Goal: Task Accomplishment & Management: Use online tool/utility

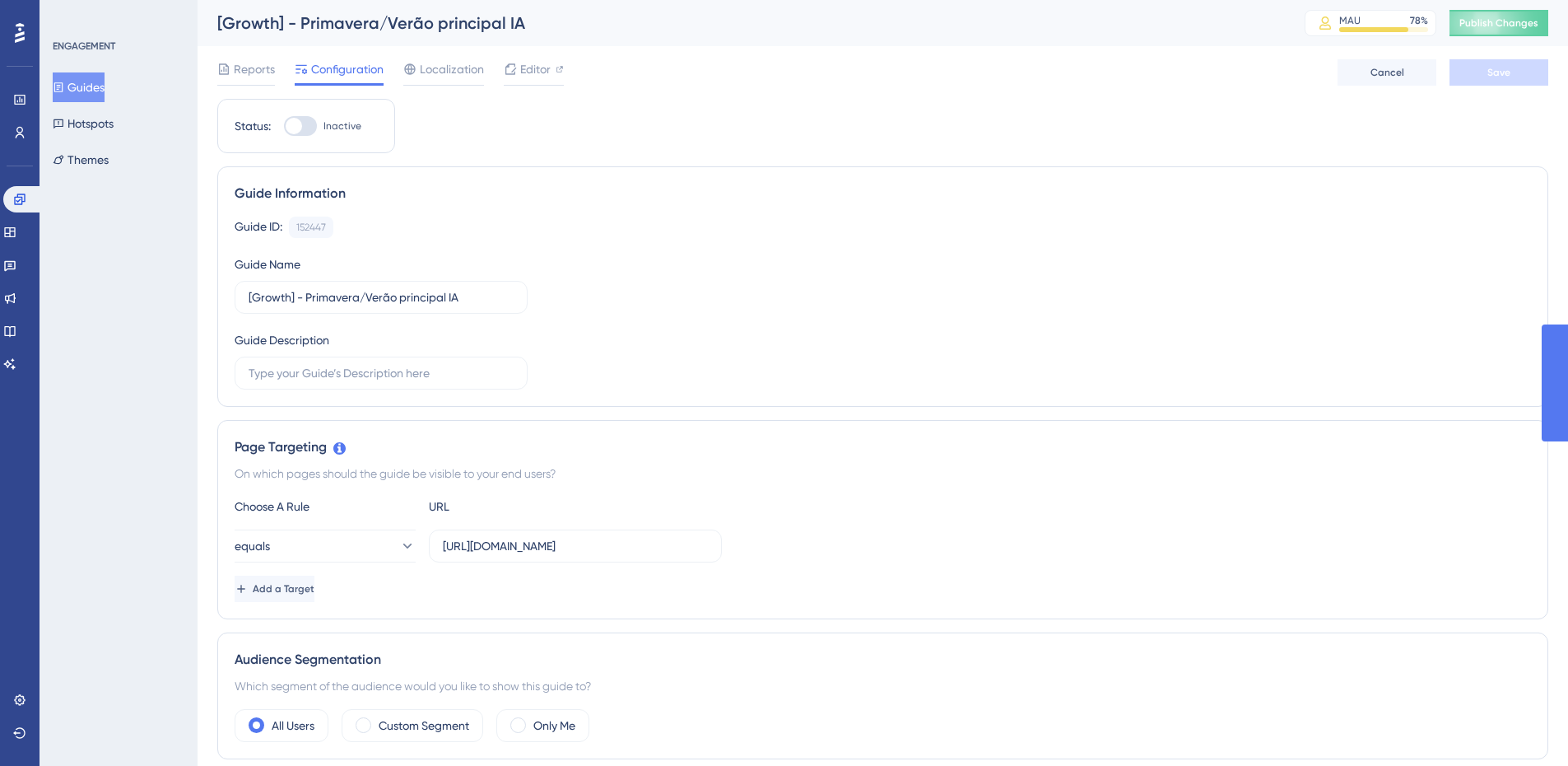
click at [81, 86] on button "Guides" at bounding box center [78, 87] width 52 height 30
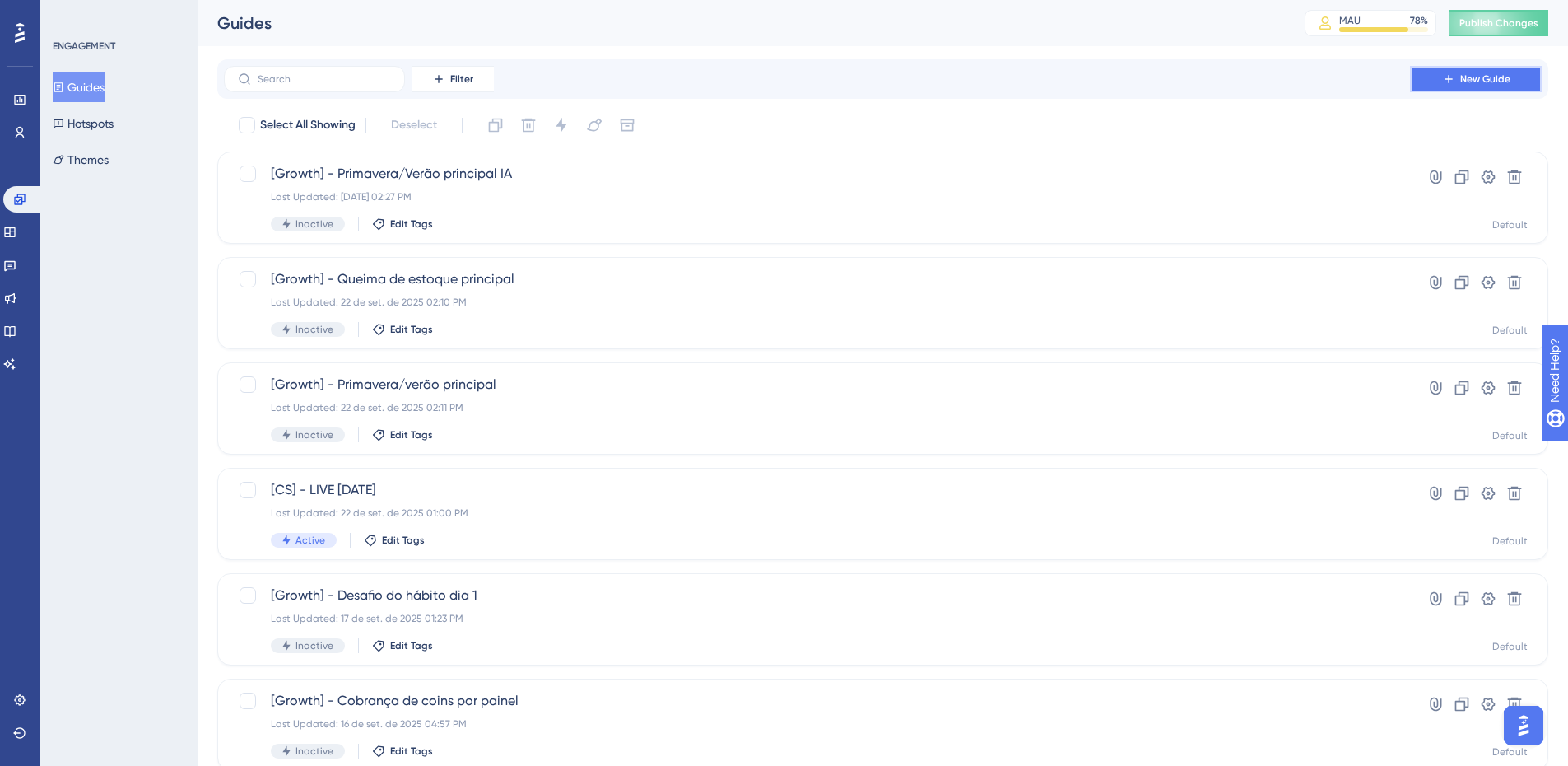
click at [1496, 85] on button "New Guide" at bounding box center [1477, 79] width 132 height 26
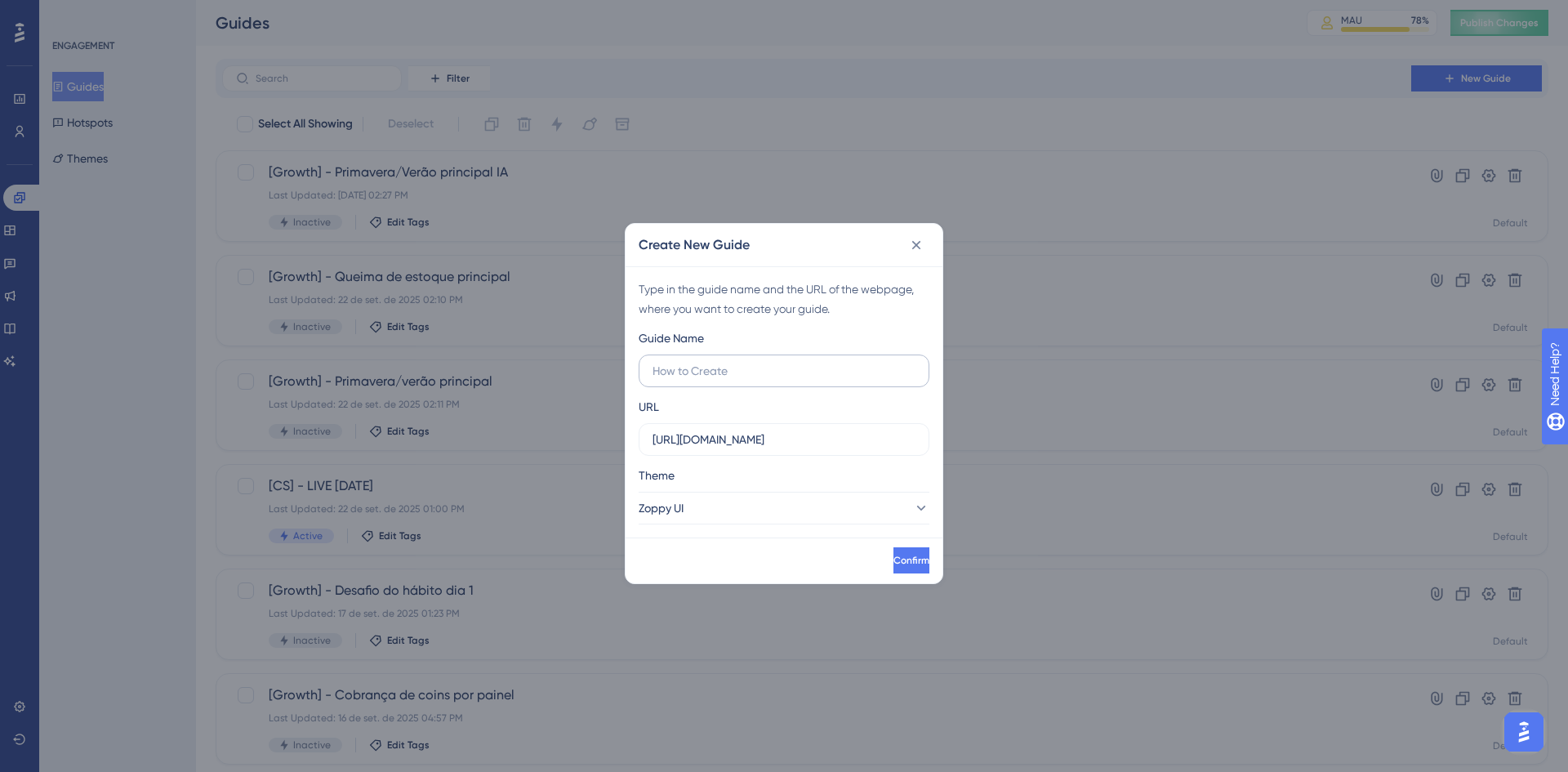
click at [690, 366] on input "text" at bounding box center [784, 371] width 263 height 18
type input "[Growth] - COmunicação fixa na tela de campanhas"
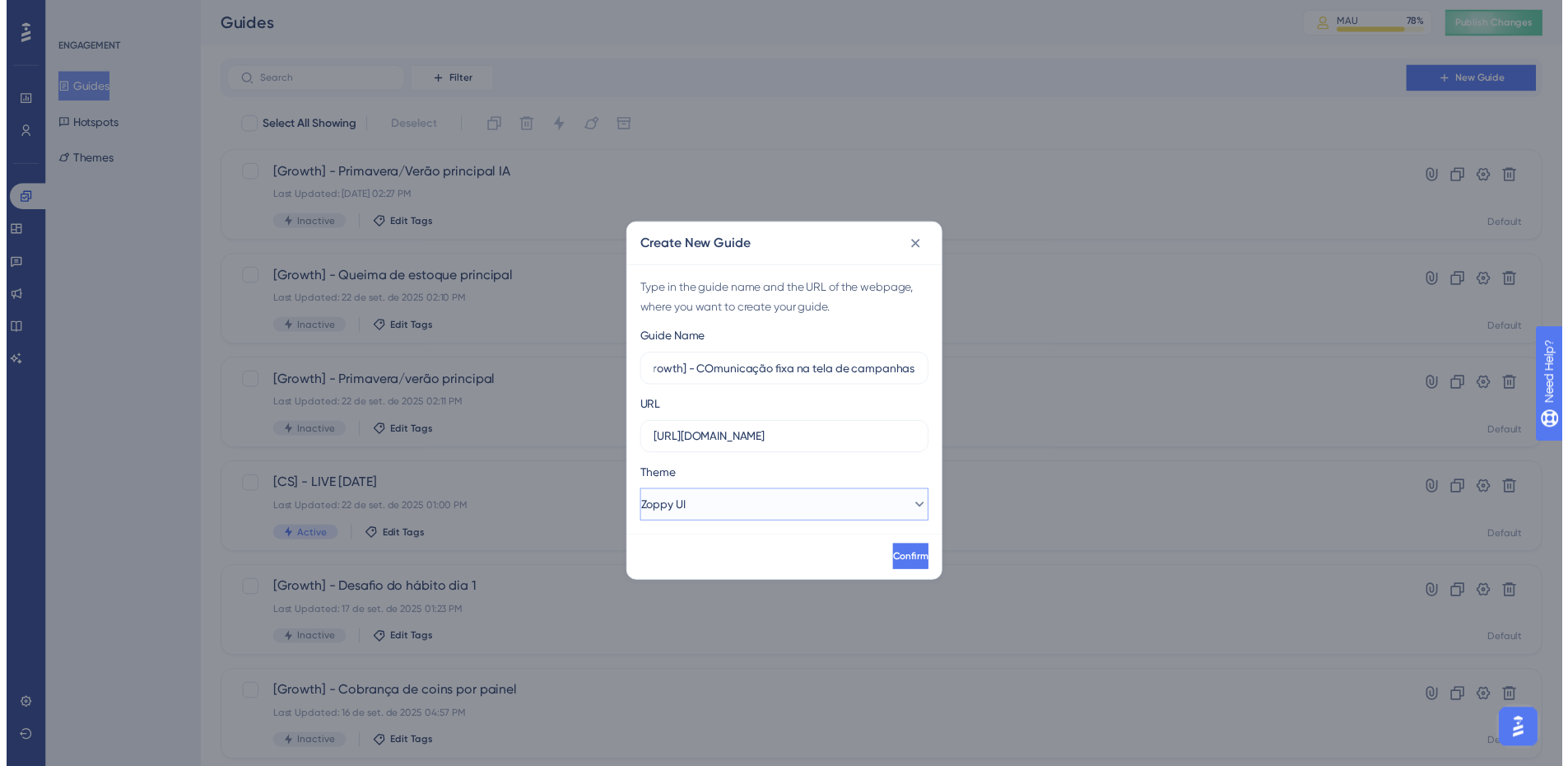
scroll to position [0, 0]
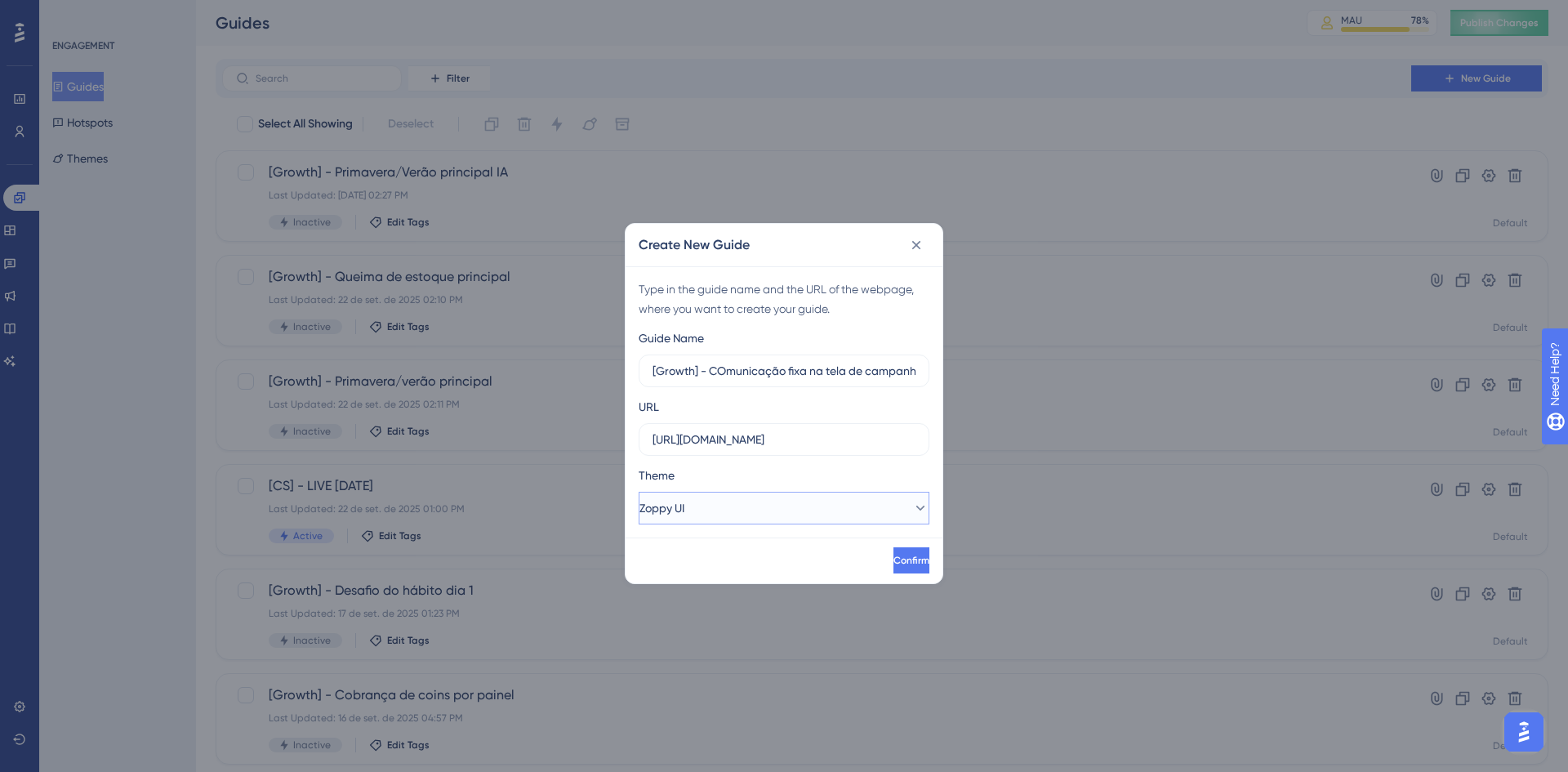
click at [715, 511] on button "Zoppy UI" at bounding box center [784, 508] width 291 height 32
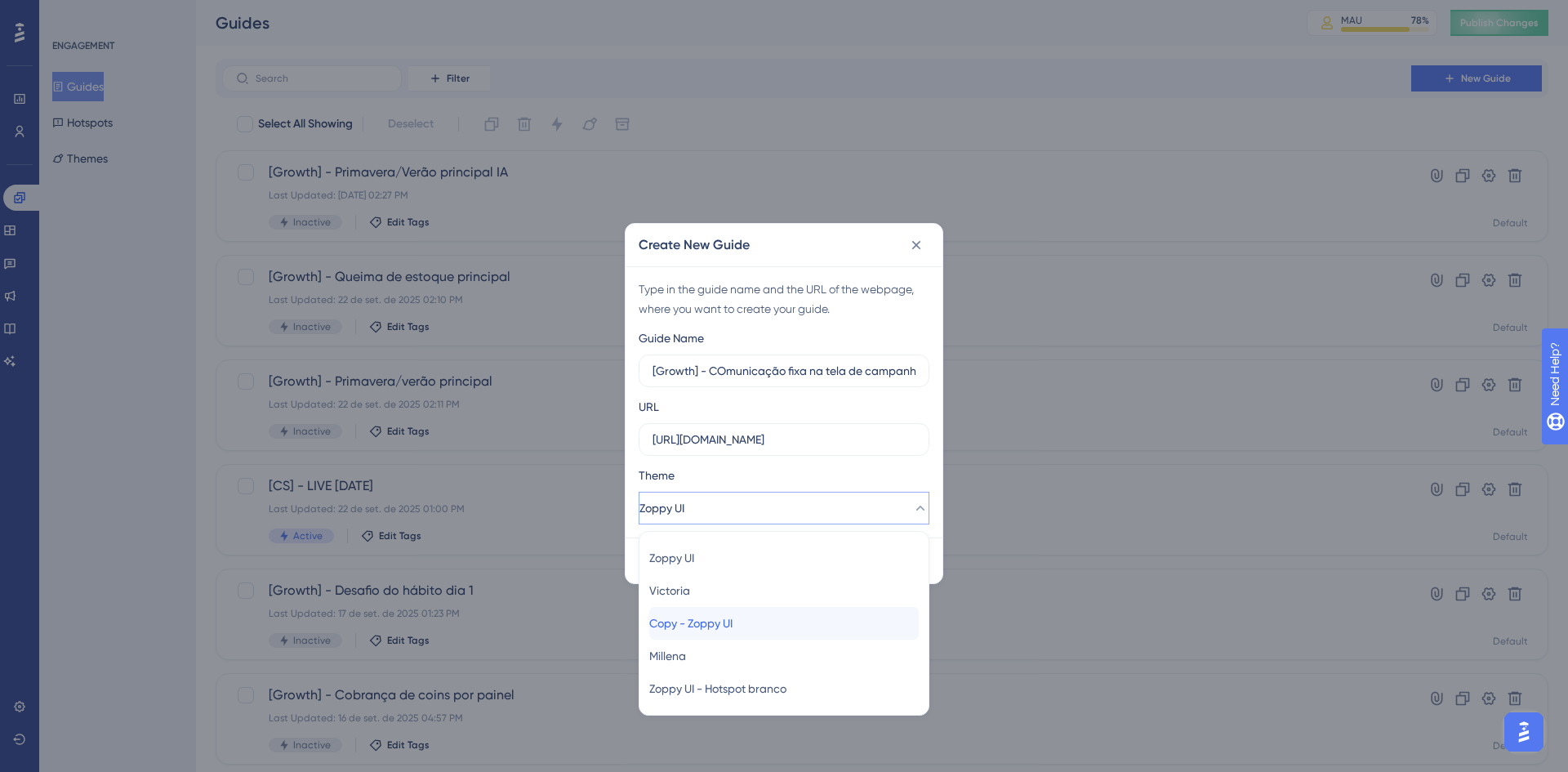
drag, startPoint x: 751, startPoint y: 618, endPoint x: 770, endPoint y: 608, distance: 21.5
click at [751, 619] on div "Copy - Zoppy UI Copy - Zoppy UI" at bounding box center [784, 623] width 270 height 32
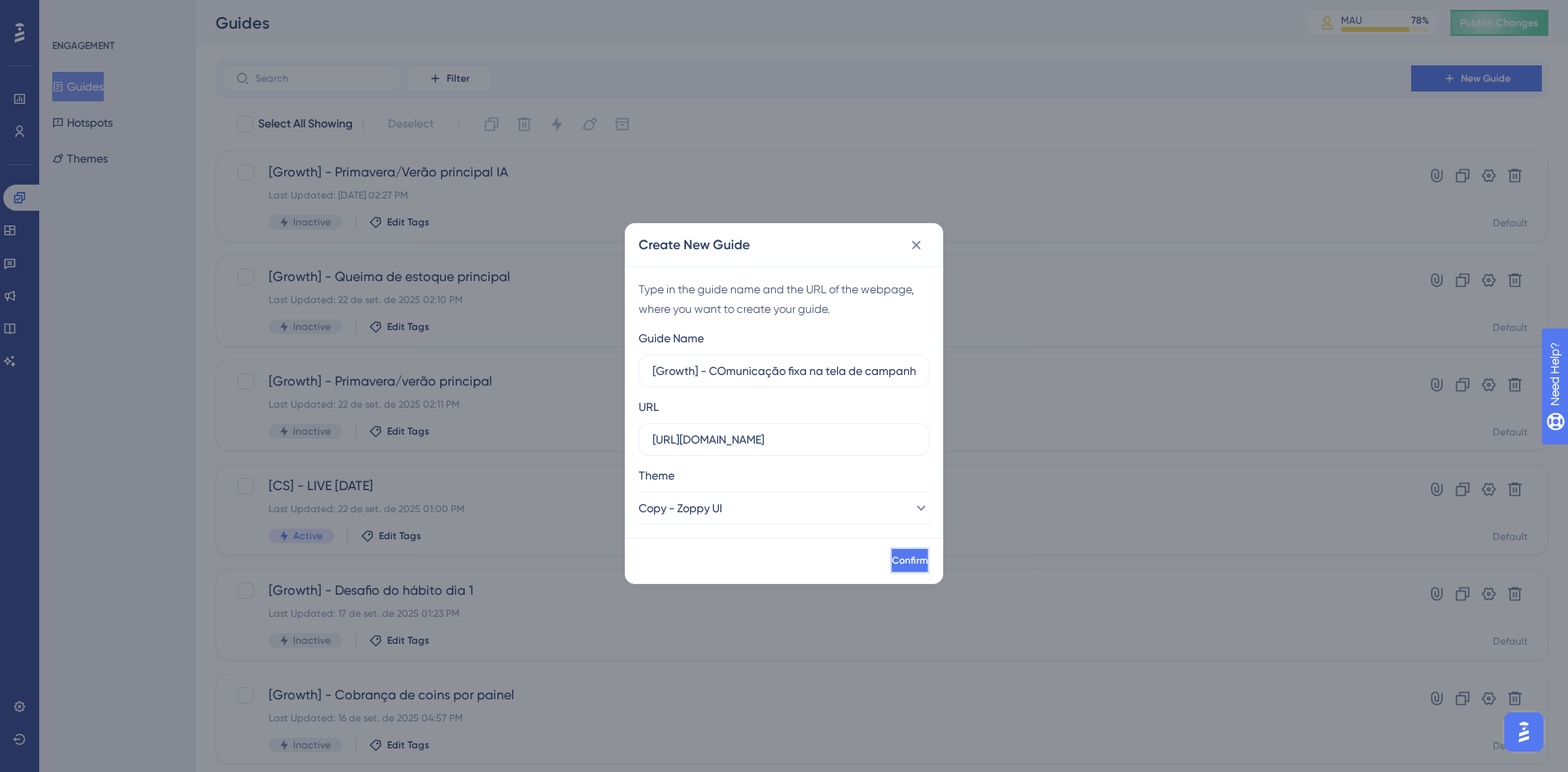
click at [907, 569] on button "Confirm" at bounding box center [909, 560] width 39 height 26
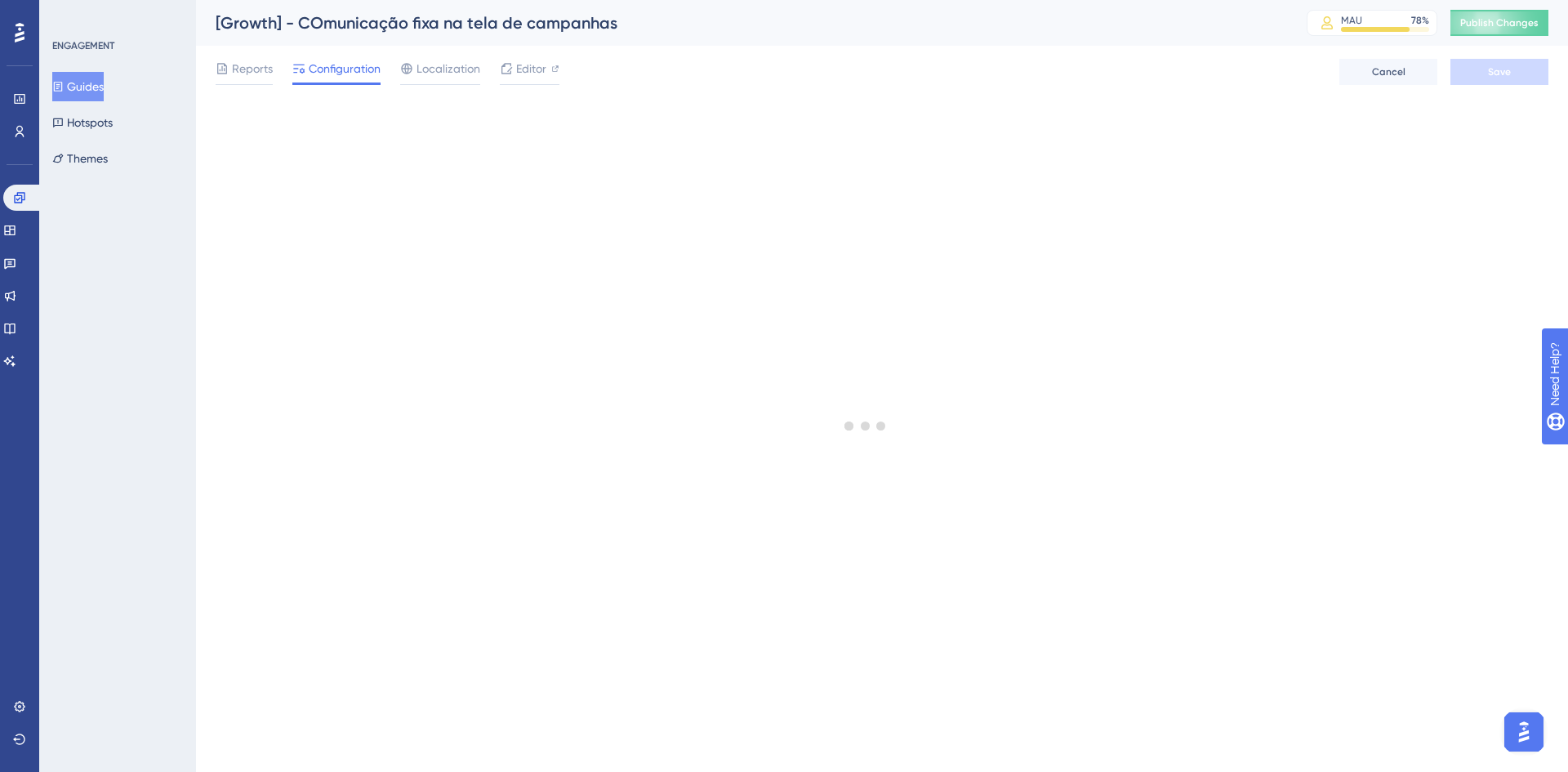
click at [90, 94] on button "Guides" at bounding box center [78, 86] width 51 height 30
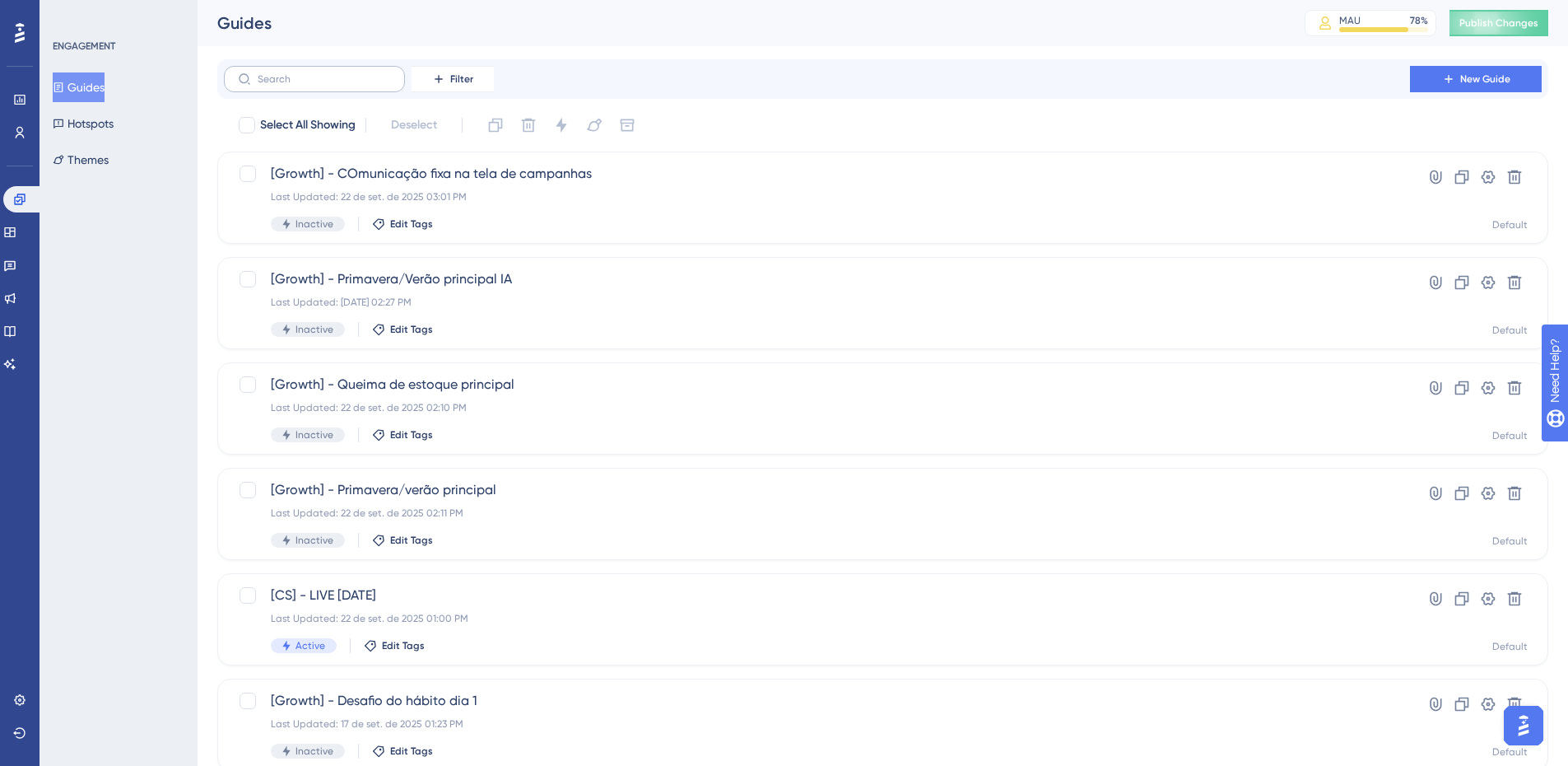
click at [349, 90] on label at bounding box center [315, 79] width 181 height 26
click at [349, 84] on input "text" at bounding box center [325, 78] width 134 height 11
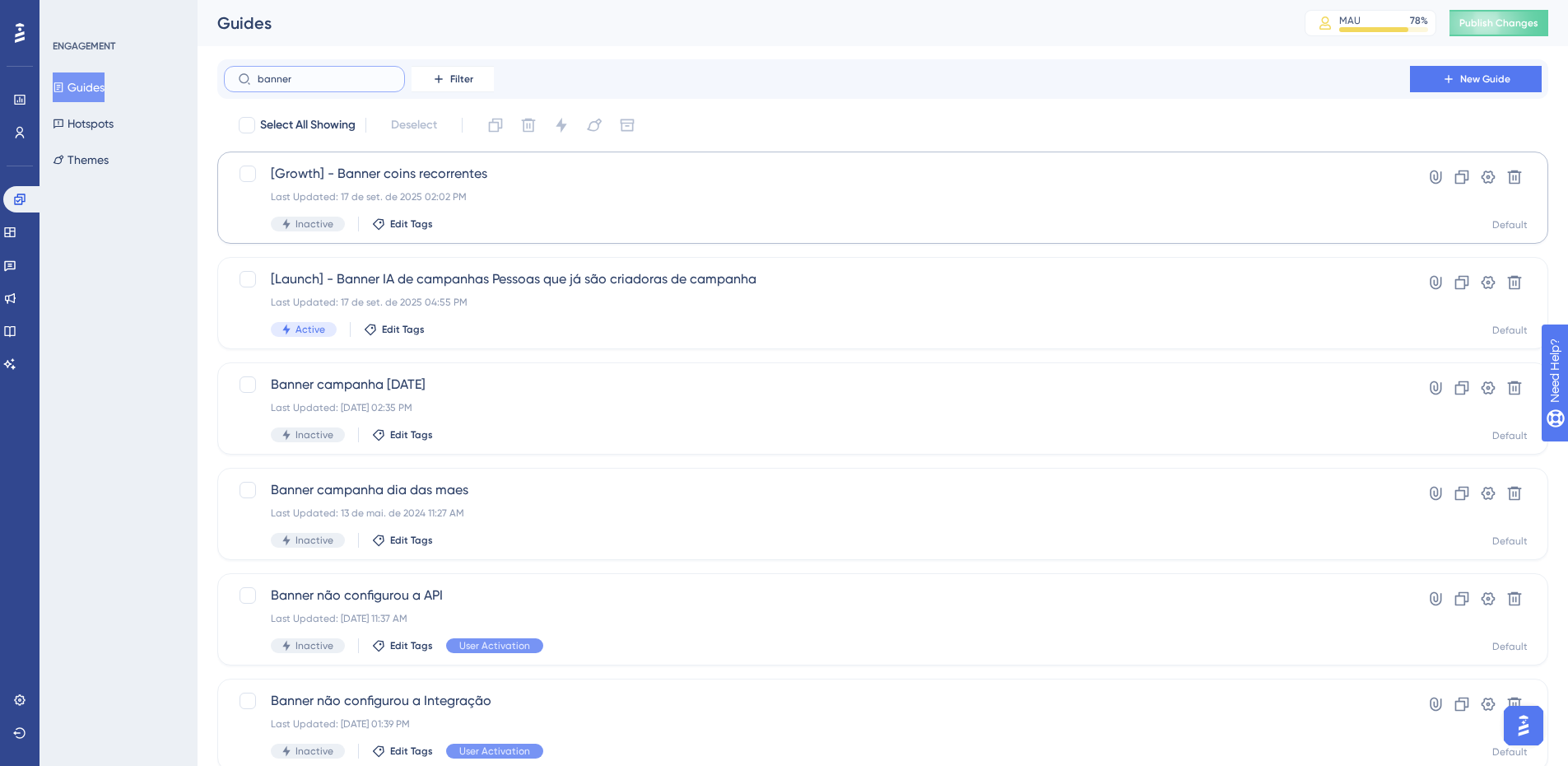
type input "banner"
click at [530, 213] on div "[Growth] - Banner coins recorrentes Last Updated: 17 de set. de 2025 02:02 PM I…" at bounding box center [817, 197] width 1092 height 68
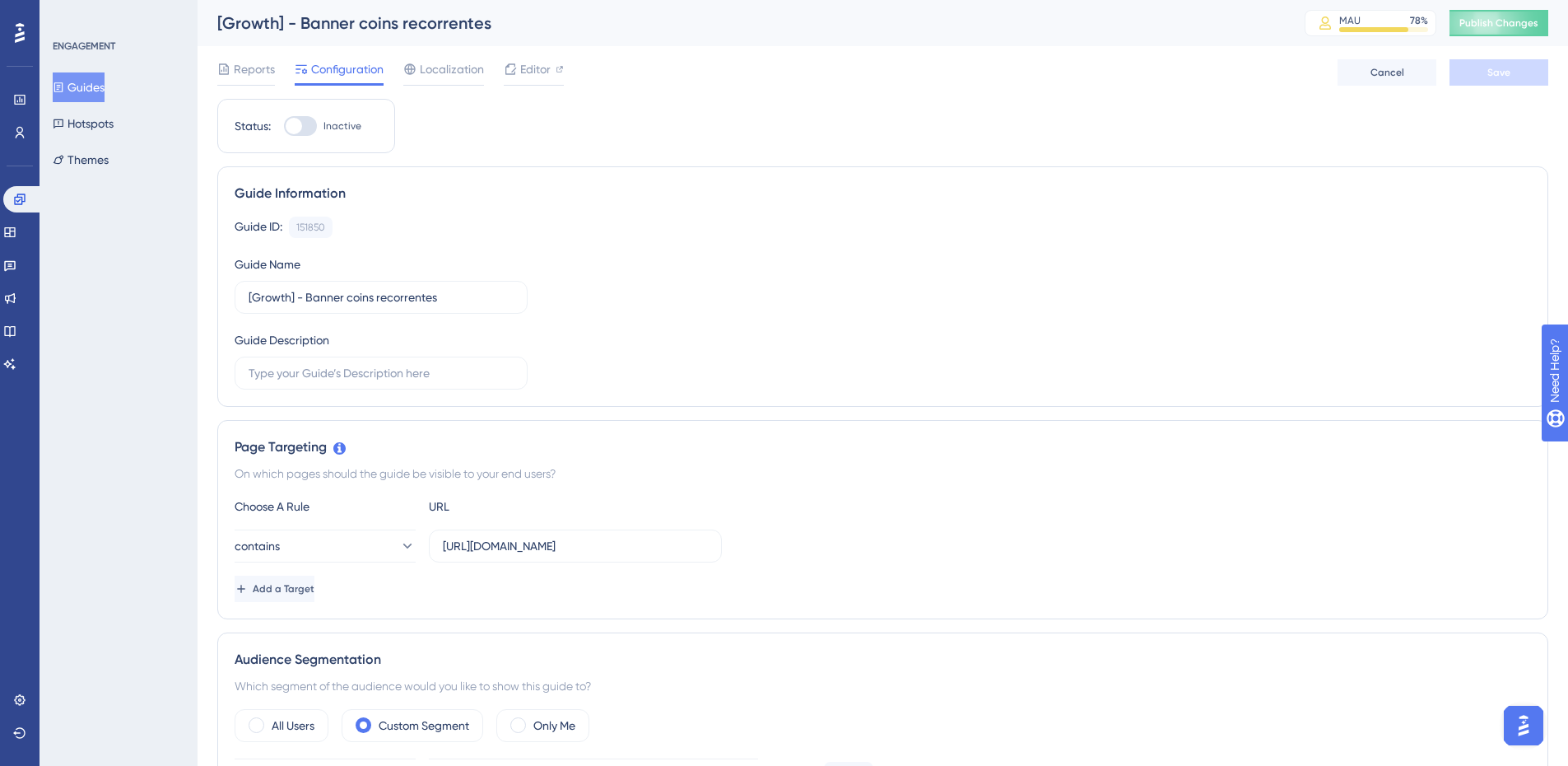
click at [502, 79] on div "Reports Configuration Localization Editor" at bounding box center [390, 72] width 346 height 26
click at [513, 73] on icon at bounding box center [510, 69] width 13 height 13
click at [77, 84] on button "Guides" at bounding box center [78, 87] width 52 height 30
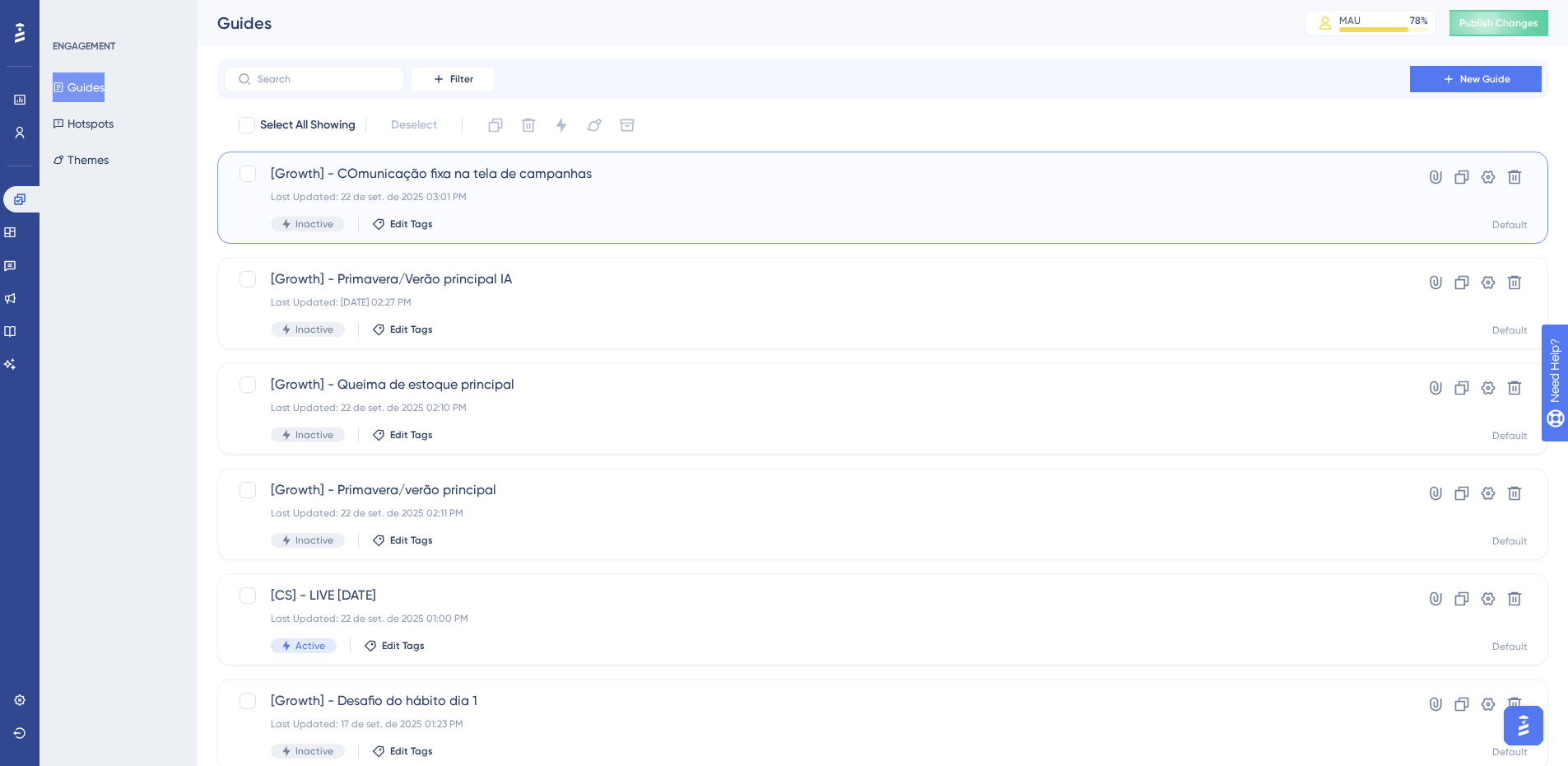
click at [514, 201] on div "Last Updated: 22 de set. de 2025 03:01 PM" at bounding box center [817, 196] width 1092 height 13
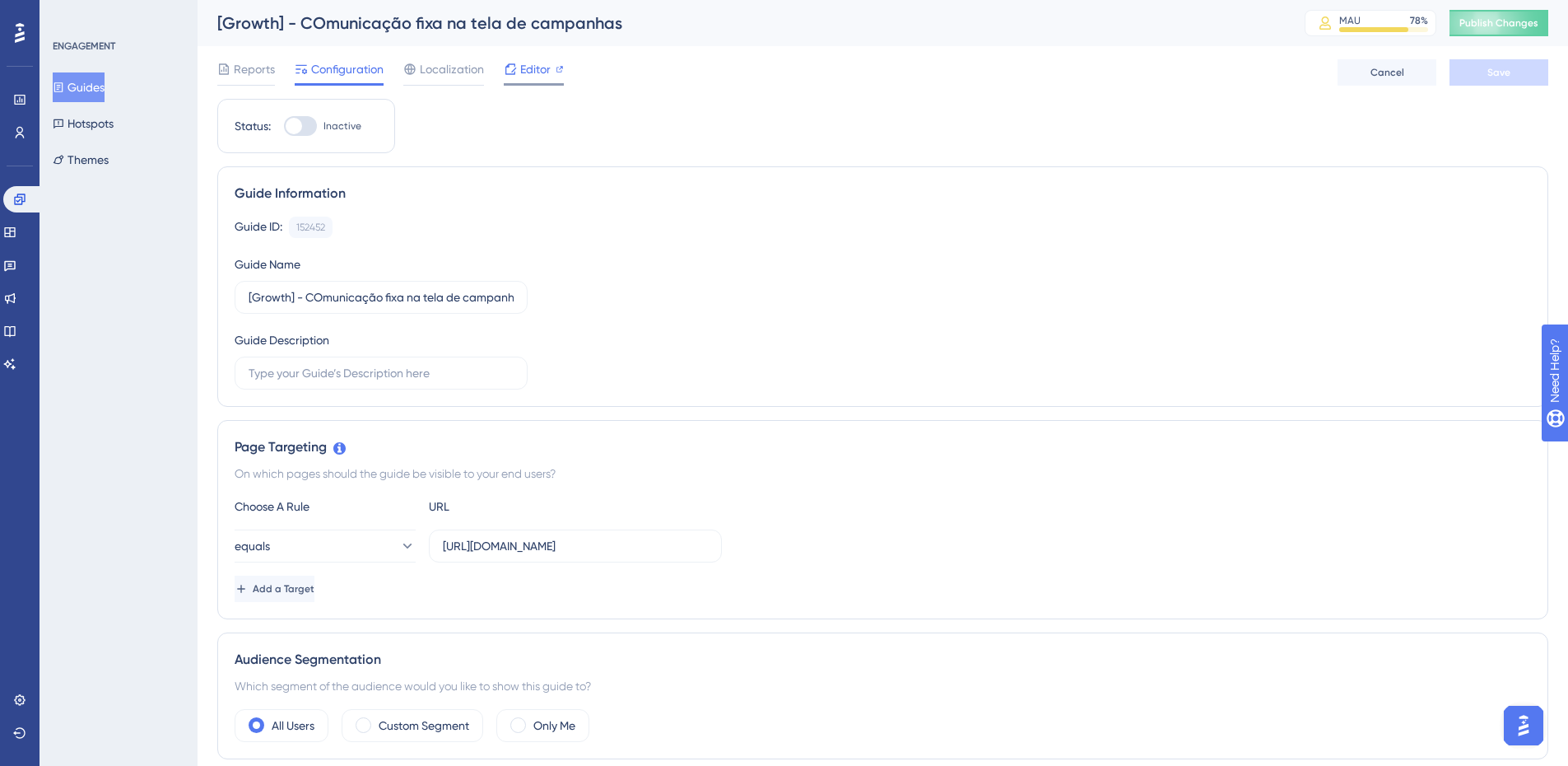
click at [539, 82] on div "Editor" at bounding box center [534, 72] width 60 height 26
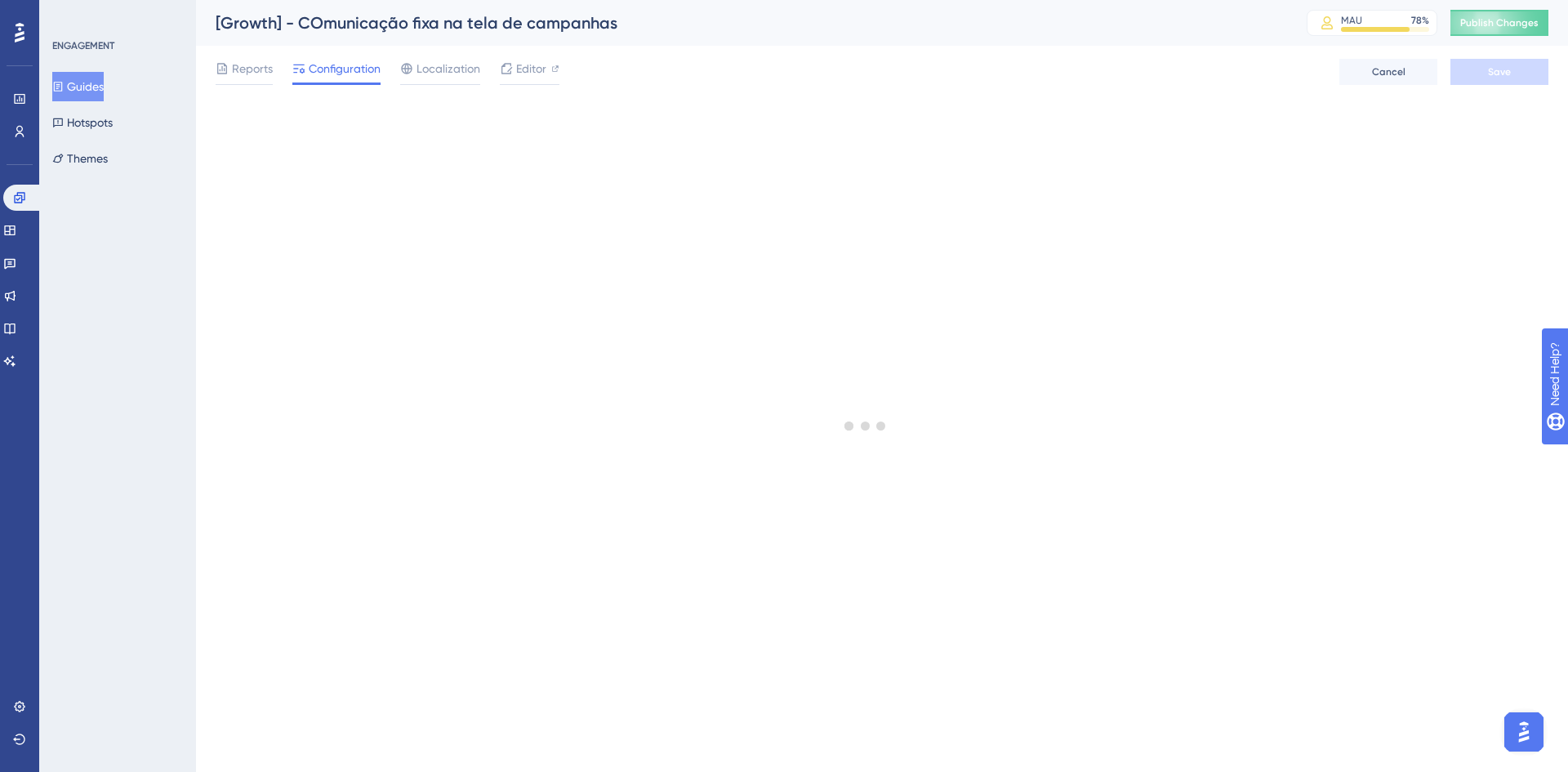
click at [104, 84] on button "Guides" at bounding box center [78, 86] width 51 height 30
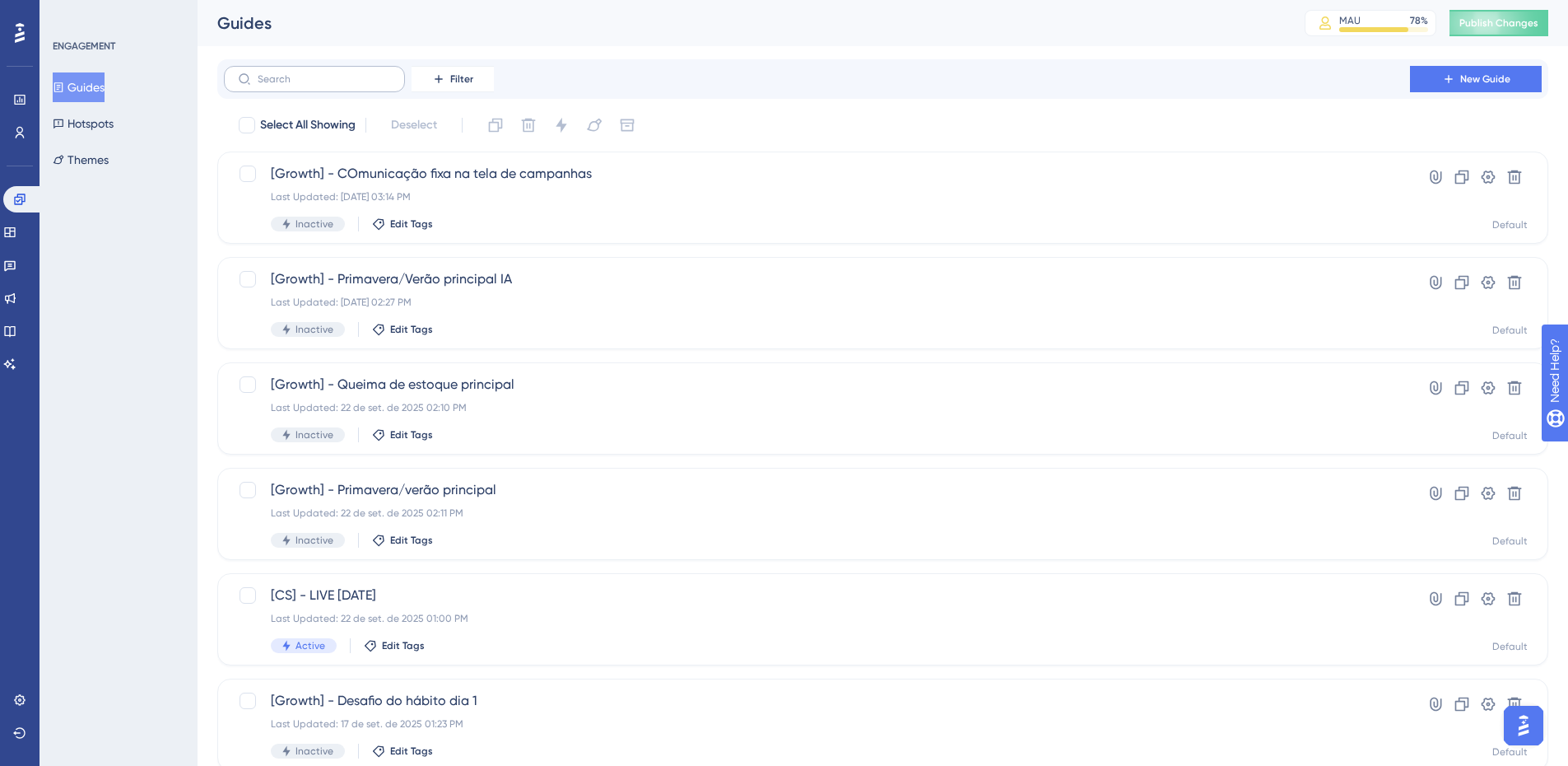
click at [372, 69] on label at bounding box center [315, 79] width 181 height 26
click at [372, 73] on input "text" at bounding box center [325, 78] width 134 height 11
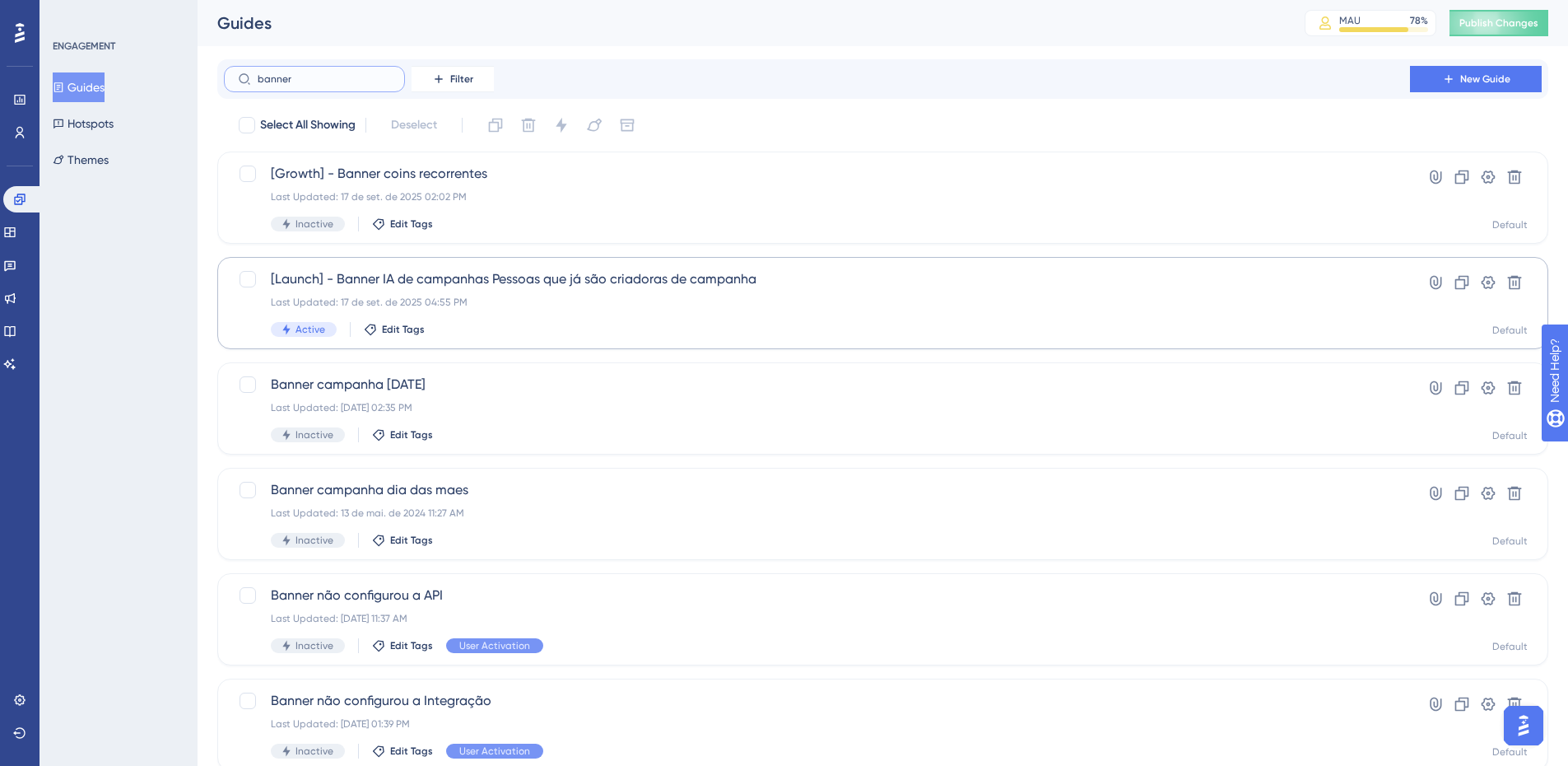
type input "banner"
click at [587, 325] on div "Active Edit Tags" at bounding box center [817, 329] width 1092 height 15
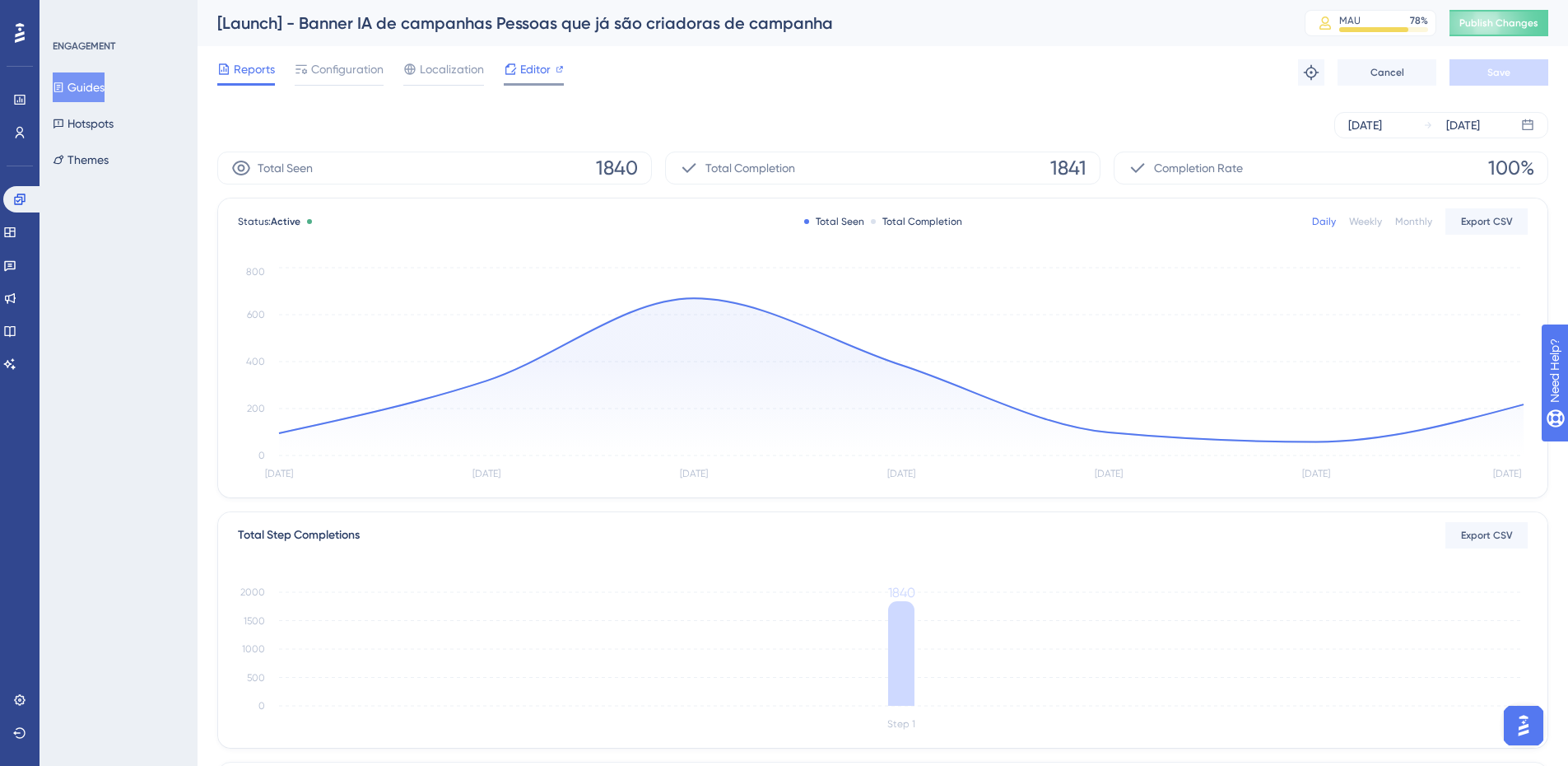
click at [536, 71] on span "Editor" at bounding box center [536, 69] width 31 height 19
click at [1083, 525] on div "Total Step Completions Export CSV" at bounding box center [883, 536] width 1290 height 26
click at [105, 92] on button "Guides" at bounding box center [78, 87] width 52 height 30
click at [82, 85] on button "Guides" at bounding box center [78, 87] width 52 height 30
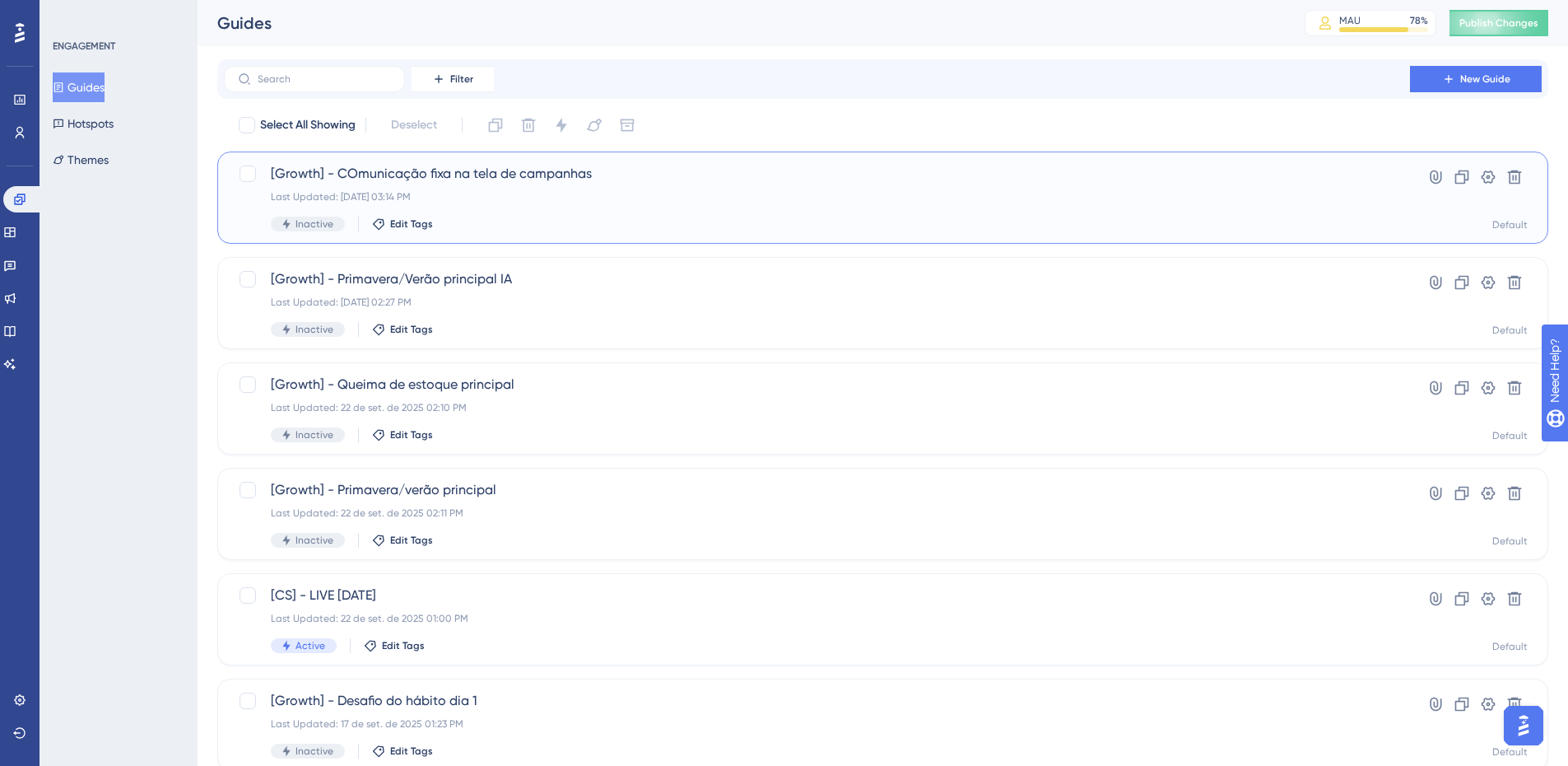
click at [664, 171] on span "[Growth] - COmunicação fixa na tela de campanhas" at bounding box center [817, 173] width 1092 height 19
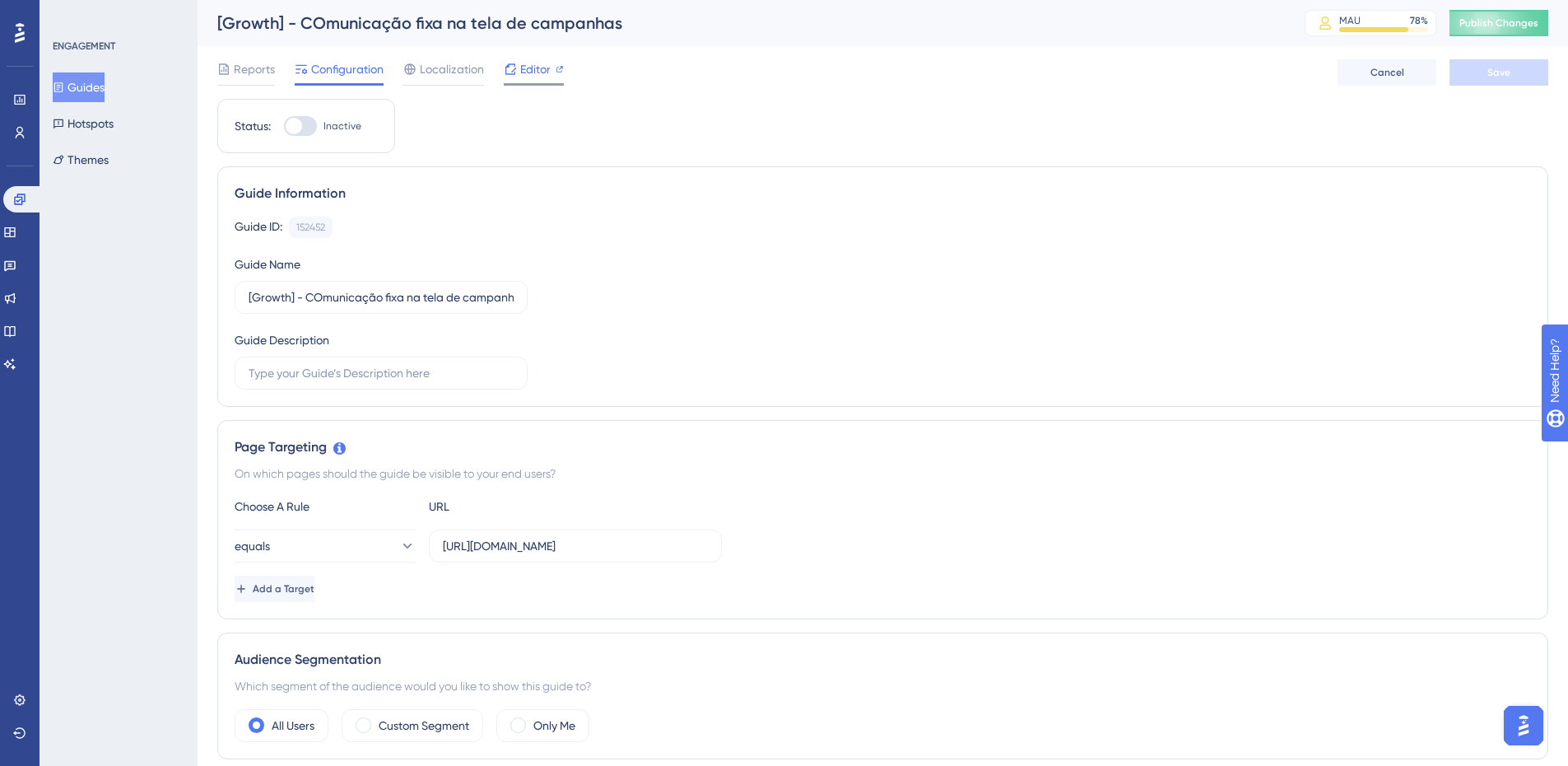
click at [561, 84] on div at bounding box center [534, 84] width 60 height 3
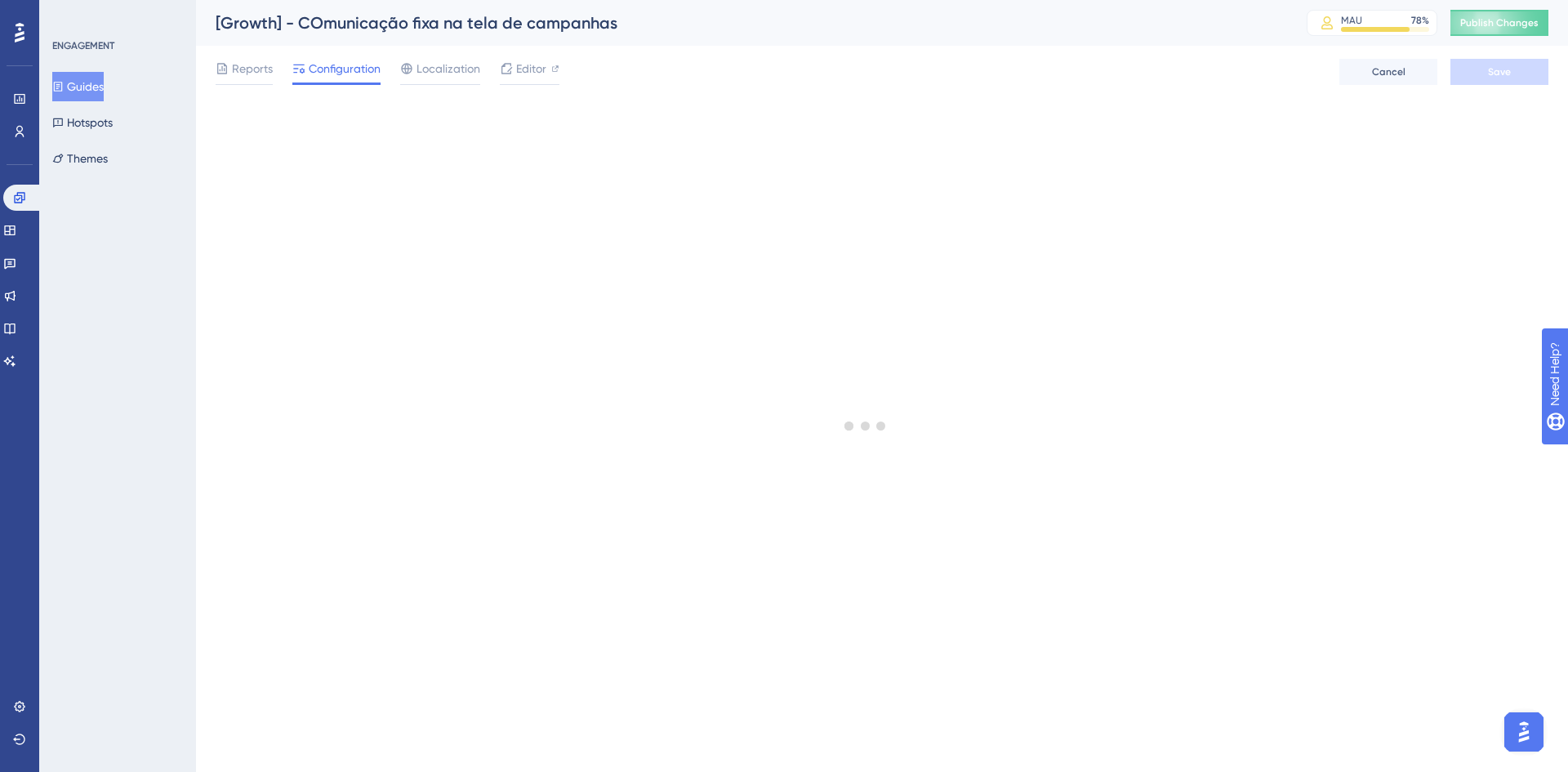
click at [97, 82] on button "Guides" at bounding box center [78, 86] width 51 height 30
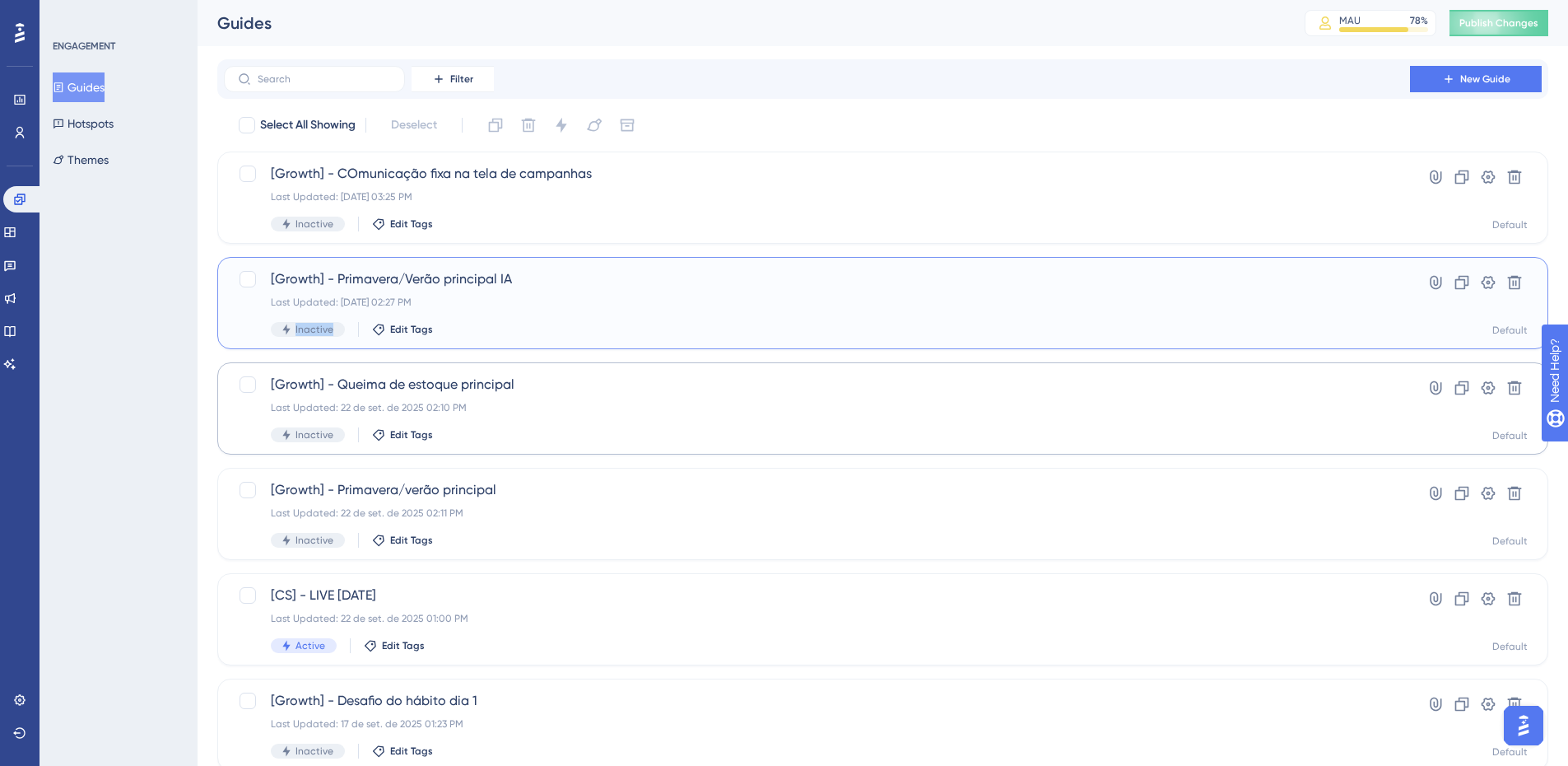
drag, startPoint x: 632, startPoint y: 314, endPoint x: 631, endPoint y: 398, distance: 84.0
click at [631, 398] on div "Select All Showing Deselect [Growth] - COmunicação fixa na tela de campanhas La…" at bounding box center [883, 652] width 1331 height 1080
click at [631, 398] on div "[Growth] - Queima de estoque principal Last Updated: 22 de set. de 2025 02:10 P…" at bounding box center [817, 408] width 1092 height 68
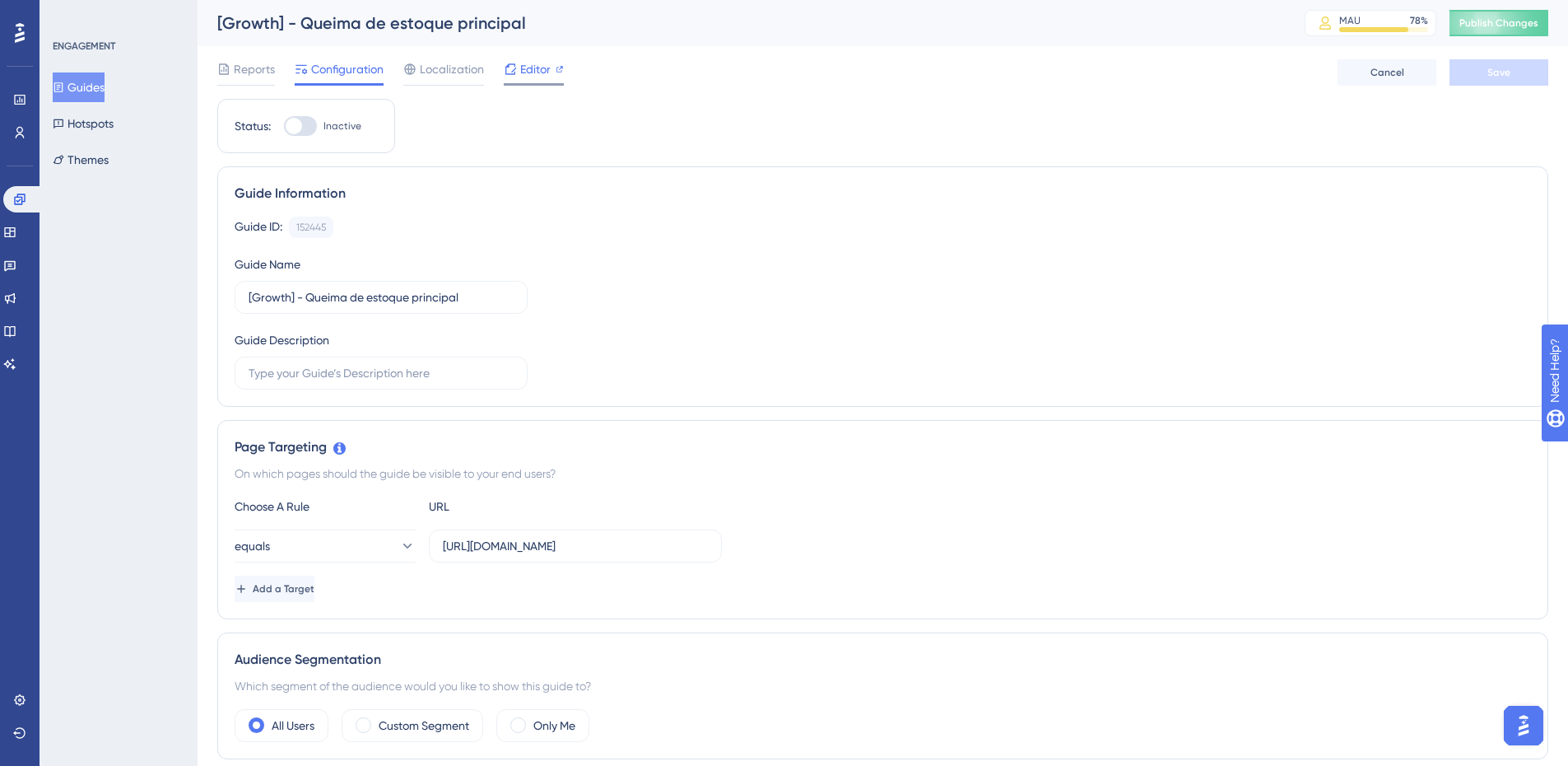
click at [528, 80] on div "Editor" at bounding box center [534, 72] width 60 height 26
click at [539, 75] on span "Editor" at bounding box center [536, 69] width 31 height 19
click at [529, 67] on span "Editor" at bounding box center [536, 69] width 31 height 19
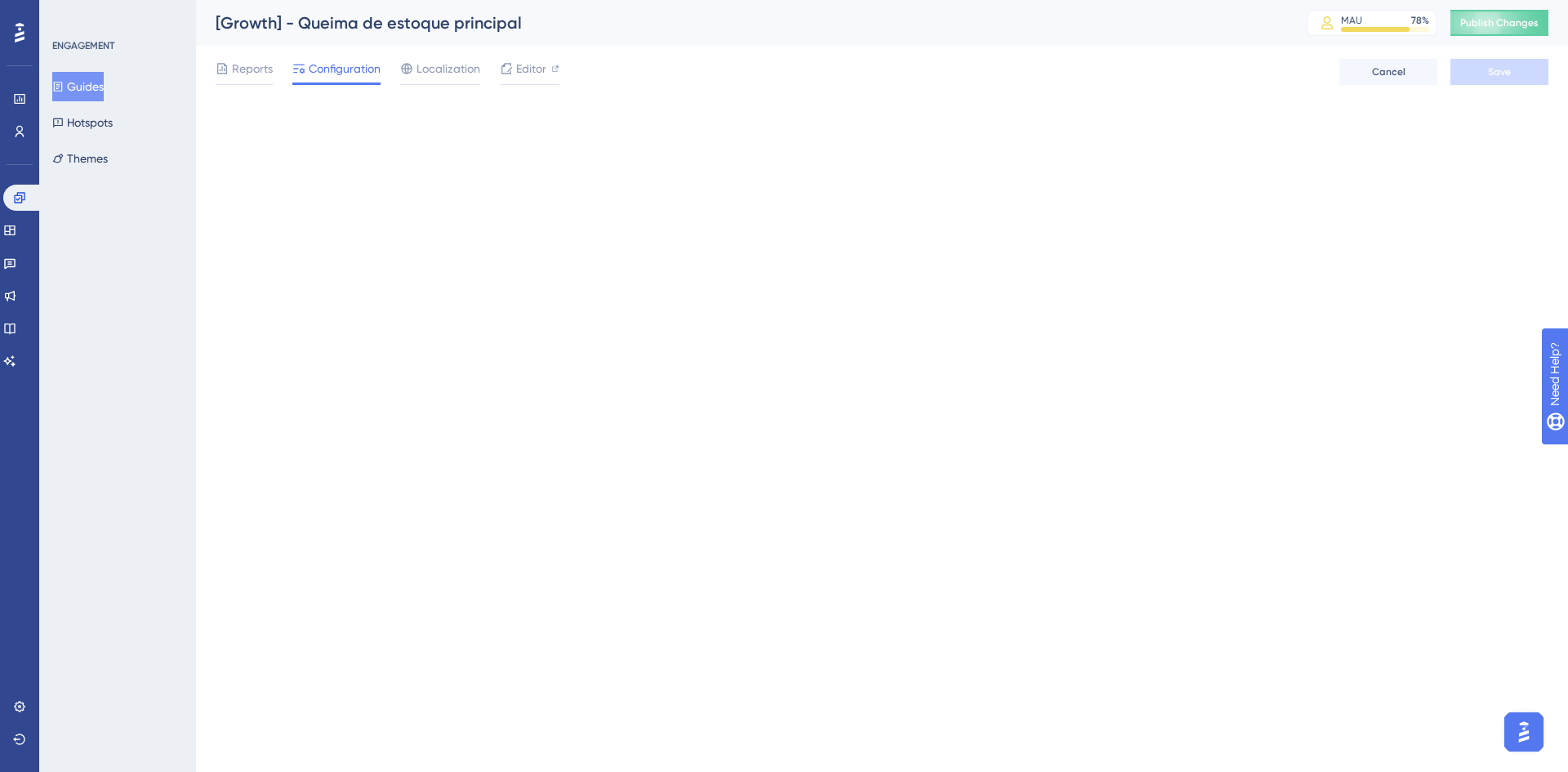
click at [96, 93] on button "Guides" at bounding box center [78, 86] width 51 height 30
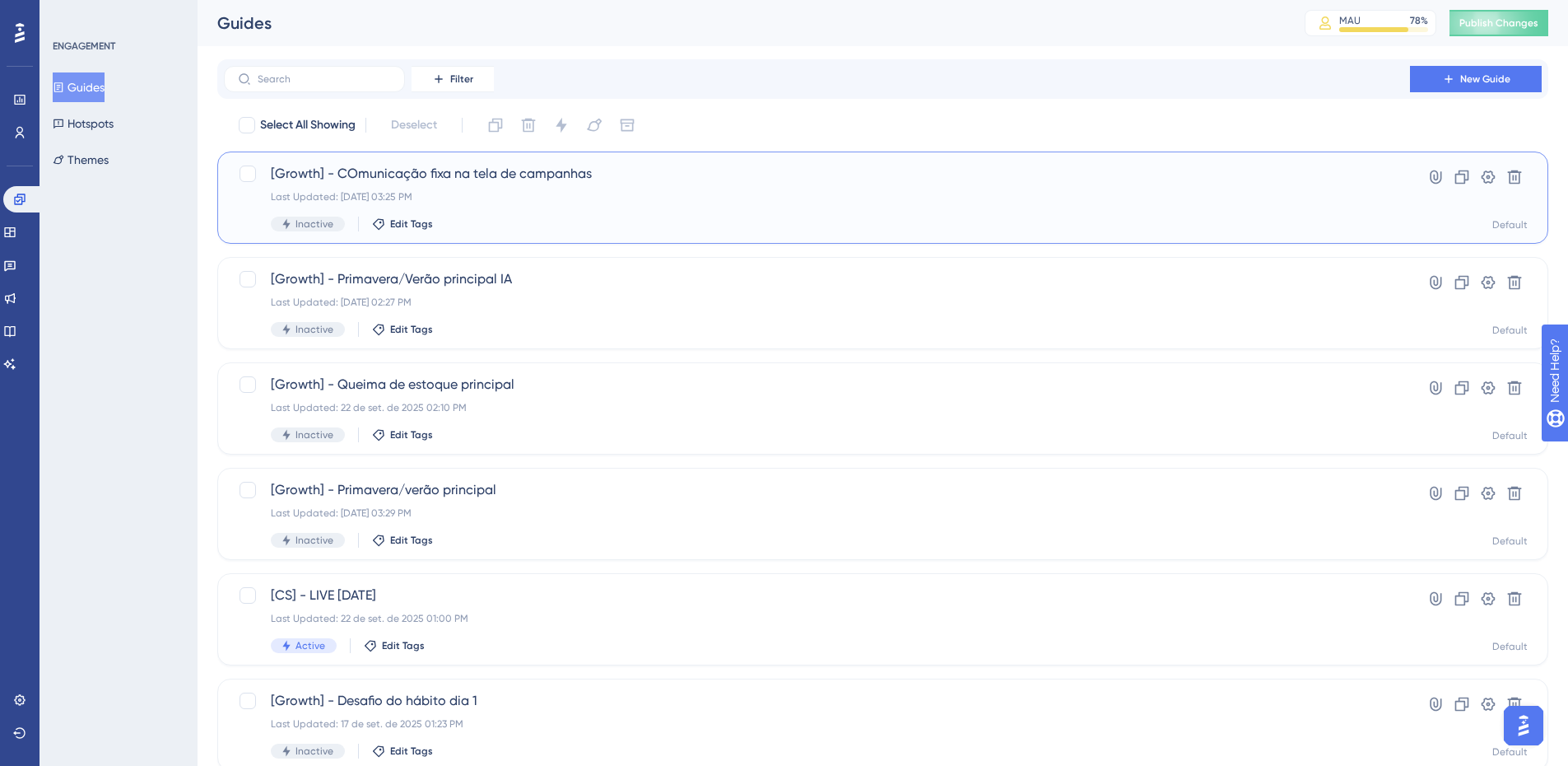
click at [655, 186] on div "[Growth] - COmunicação fixa na tela de campanhas Last Updated: 22 de set. de 20…" at bounding box center [817, 197] width 1092 height 68
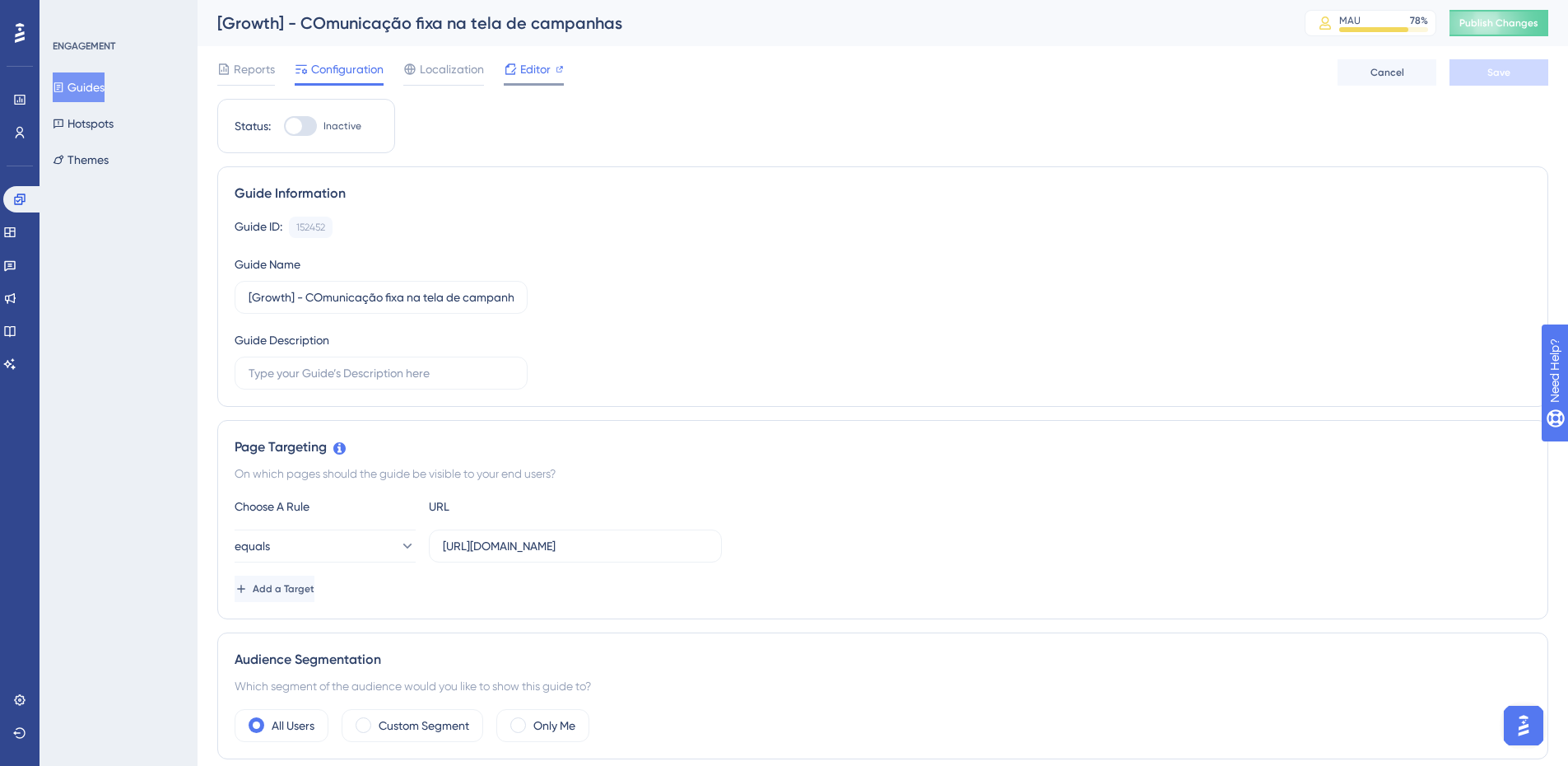
click at [514, 77] on div at bounding box center [510, 69] width 13 height 19
click at [83, 87] on button "Guides" at bounding box center [78, 87] width 52 height 30
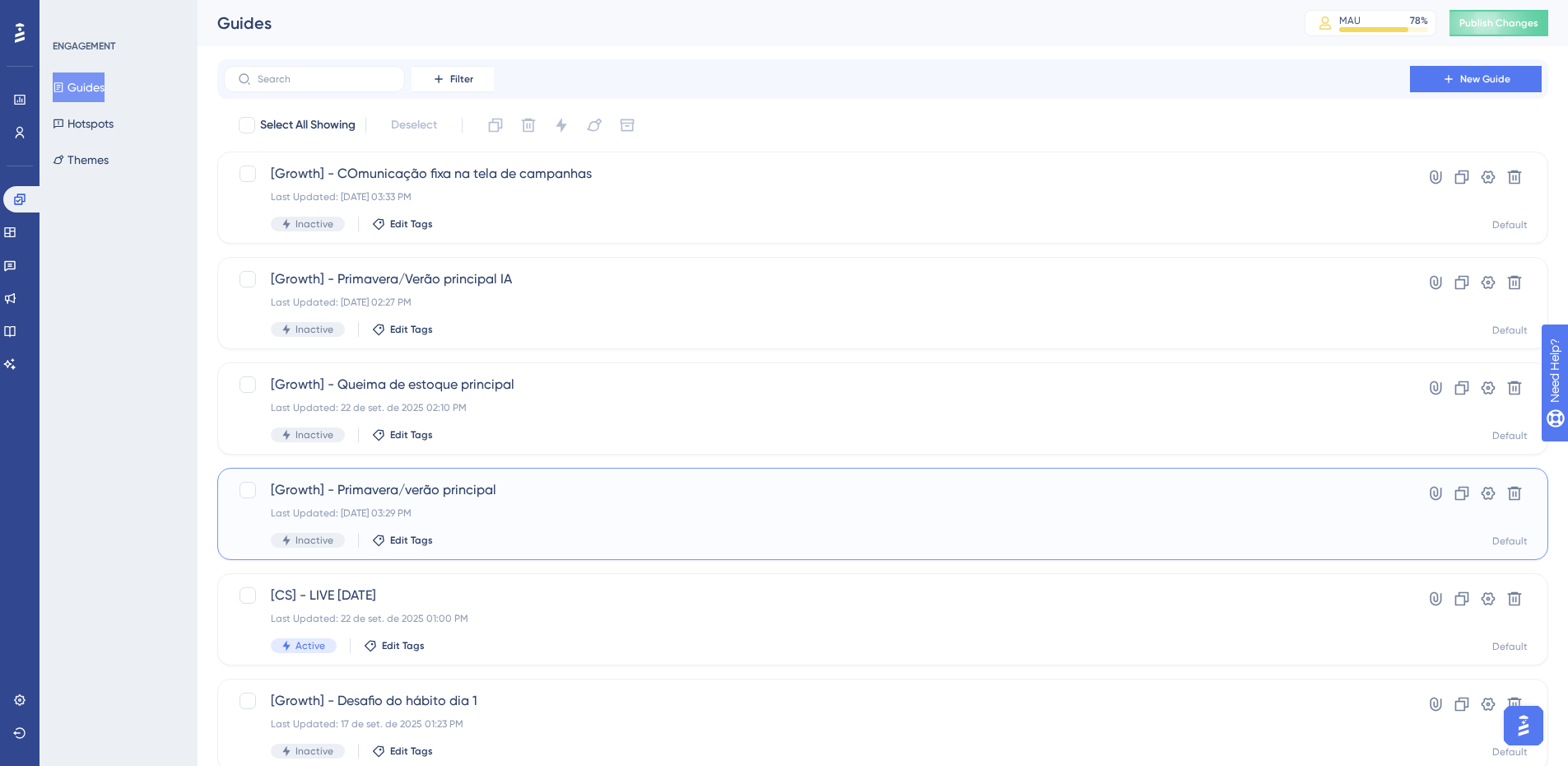
click at [524, 523] on div "[Growth] - Primavera/verão principal Last Updated: 22 de set. de 2025 03:29 PM …" at bounding box center [817, 514] width 1092 height 68
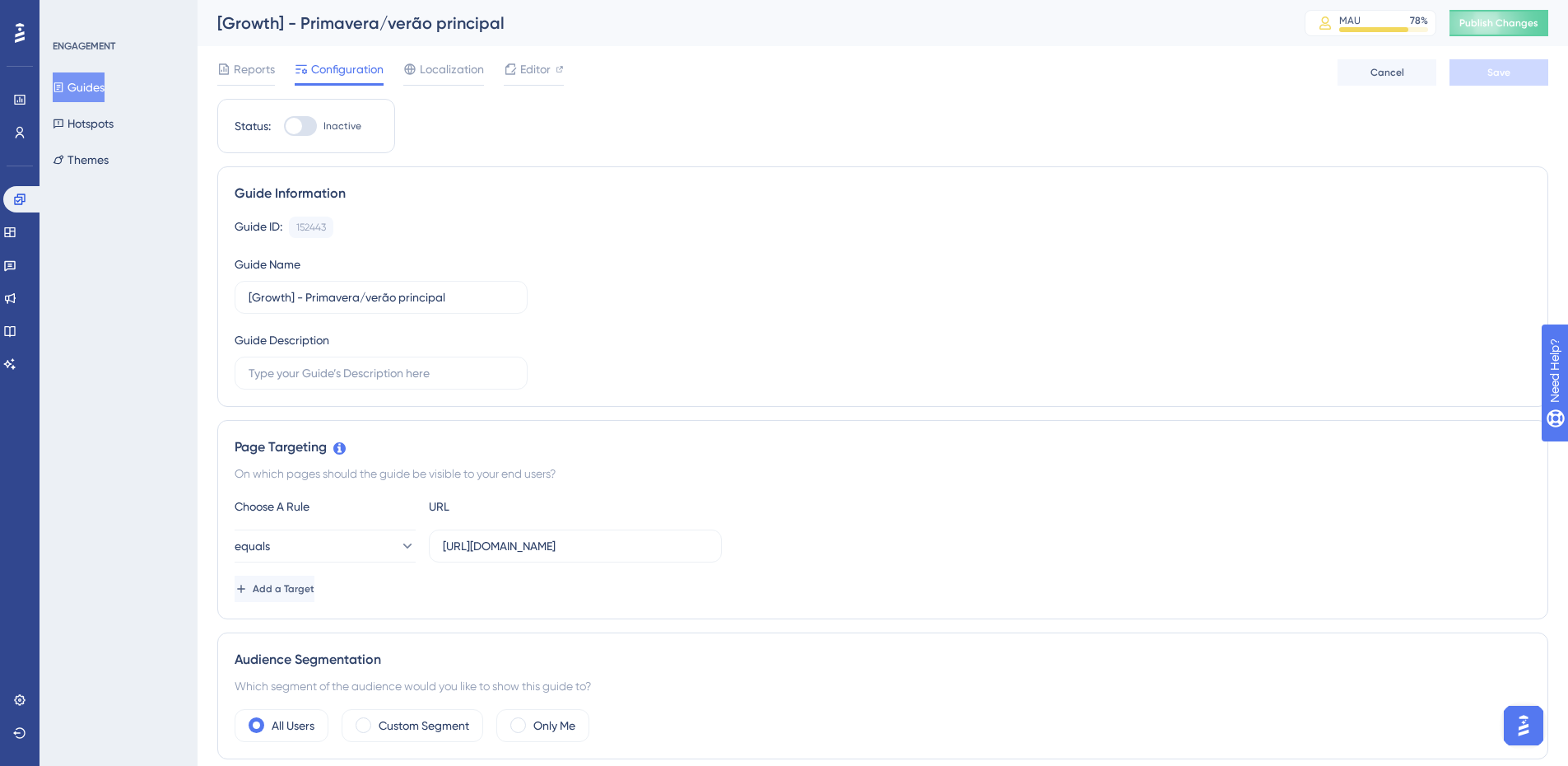
click at [97, 71] on div "ENGAGEMENT Guides Hotspots Themes" at bounding box center [120, 107] width 134 height 135
click at [84, 83] on button "Guides" at bounding box center [78, 87] width 52 height 30
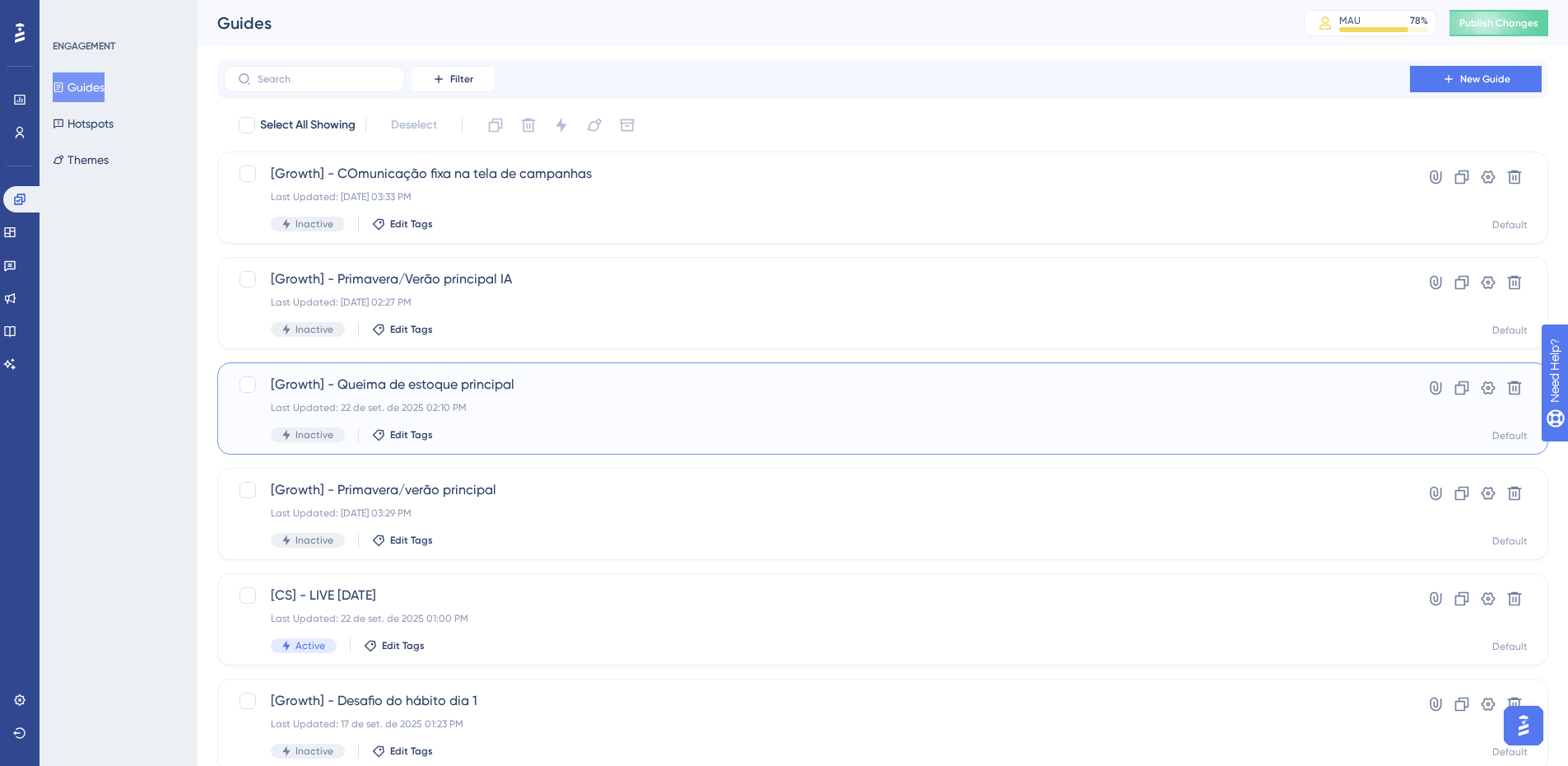
click at [537, 398] on div "[Growth] - Queima de estoque principal Last Updated: 22 de set. de 2025 02:10 P…" at bounding box center [817, 408] width 1092 height 68
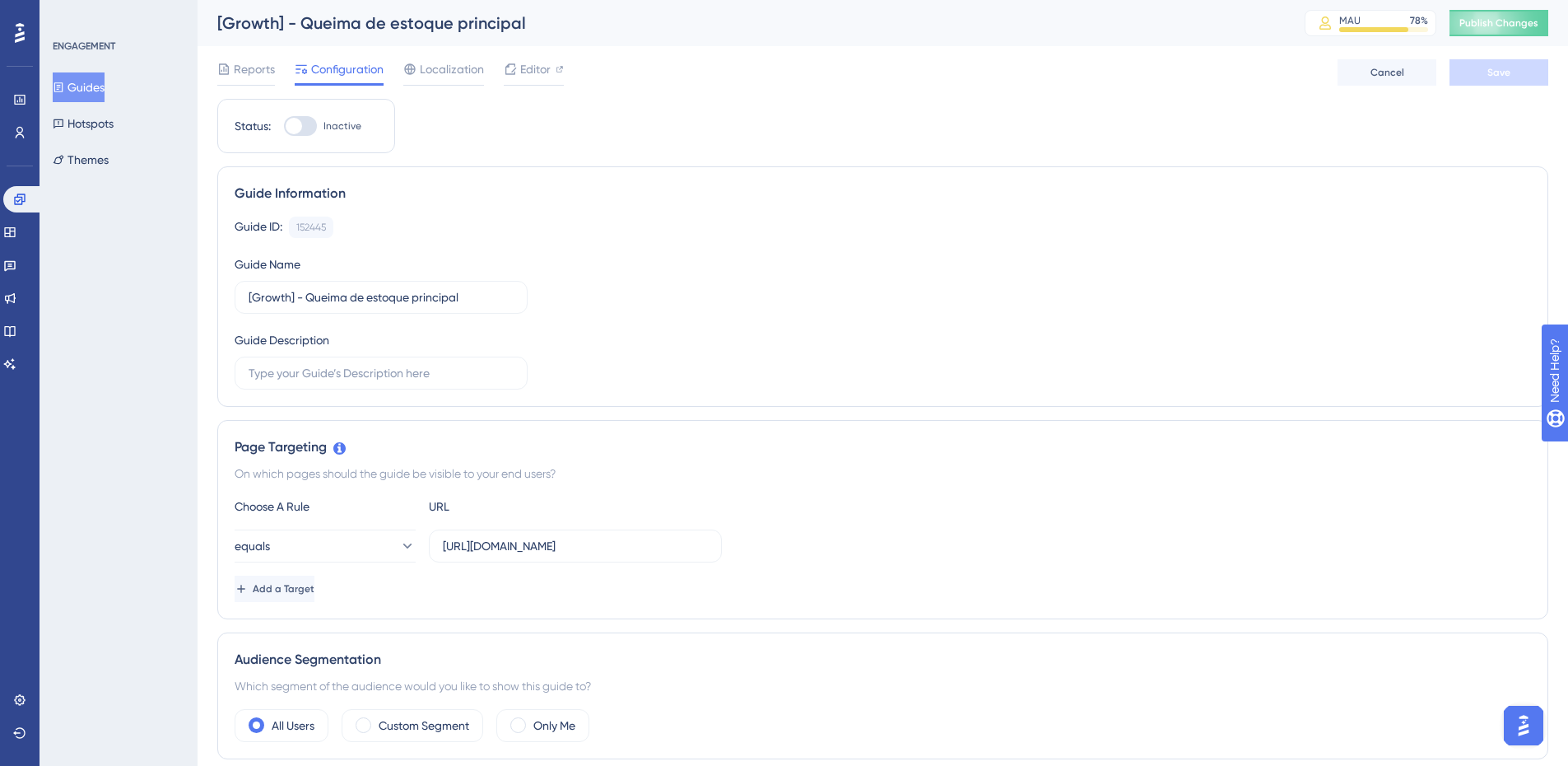
click at [93, 74] on button "Guides" at bounding box center [78, 87] width 52 height 30
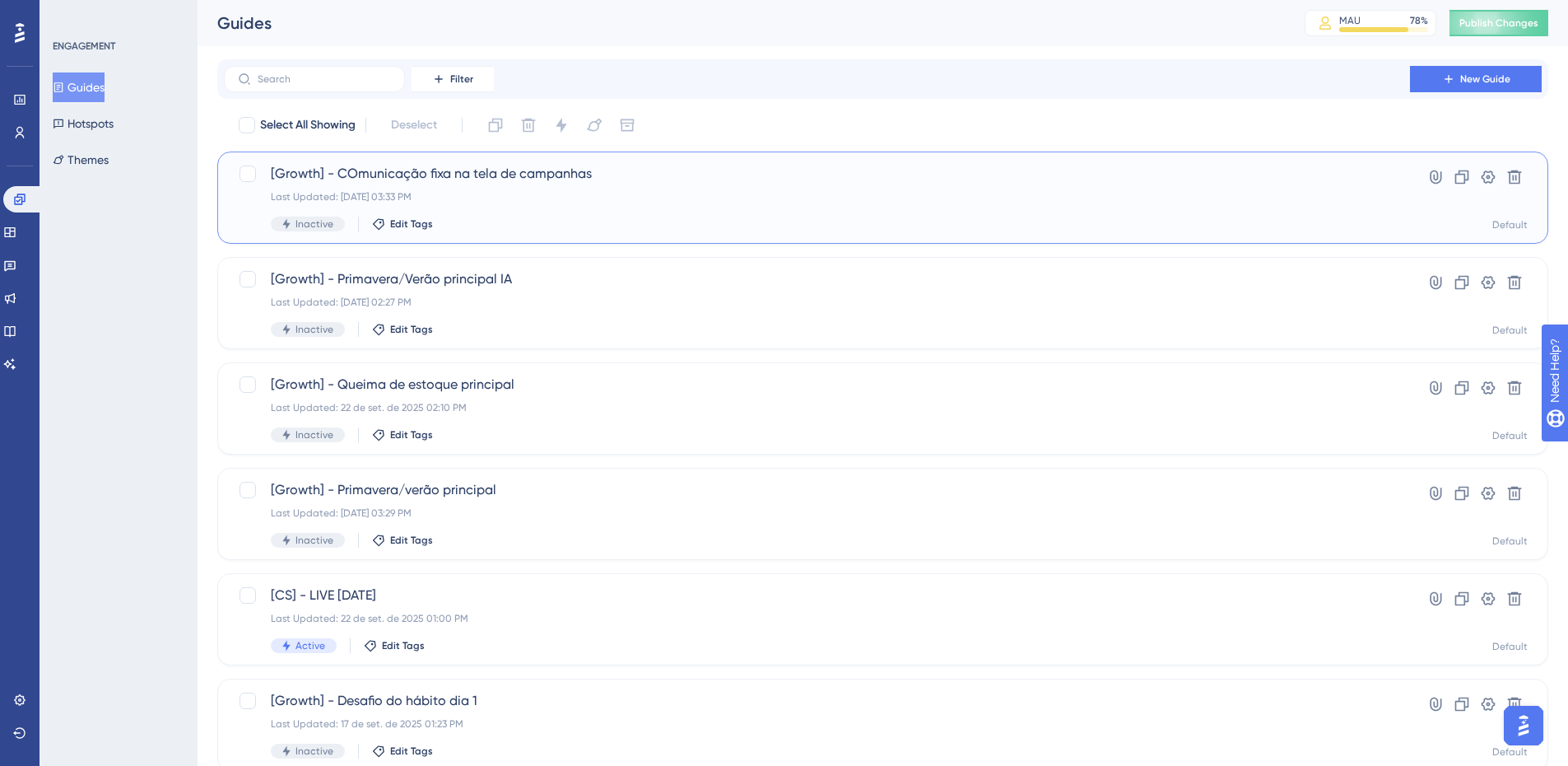
click at [690, 187] on div "[Growth] - COmunicação fixa na tela de campanhas Last Updated: 22 de set. de 20…" at bounding box center [817, 197] width 1092 height 68
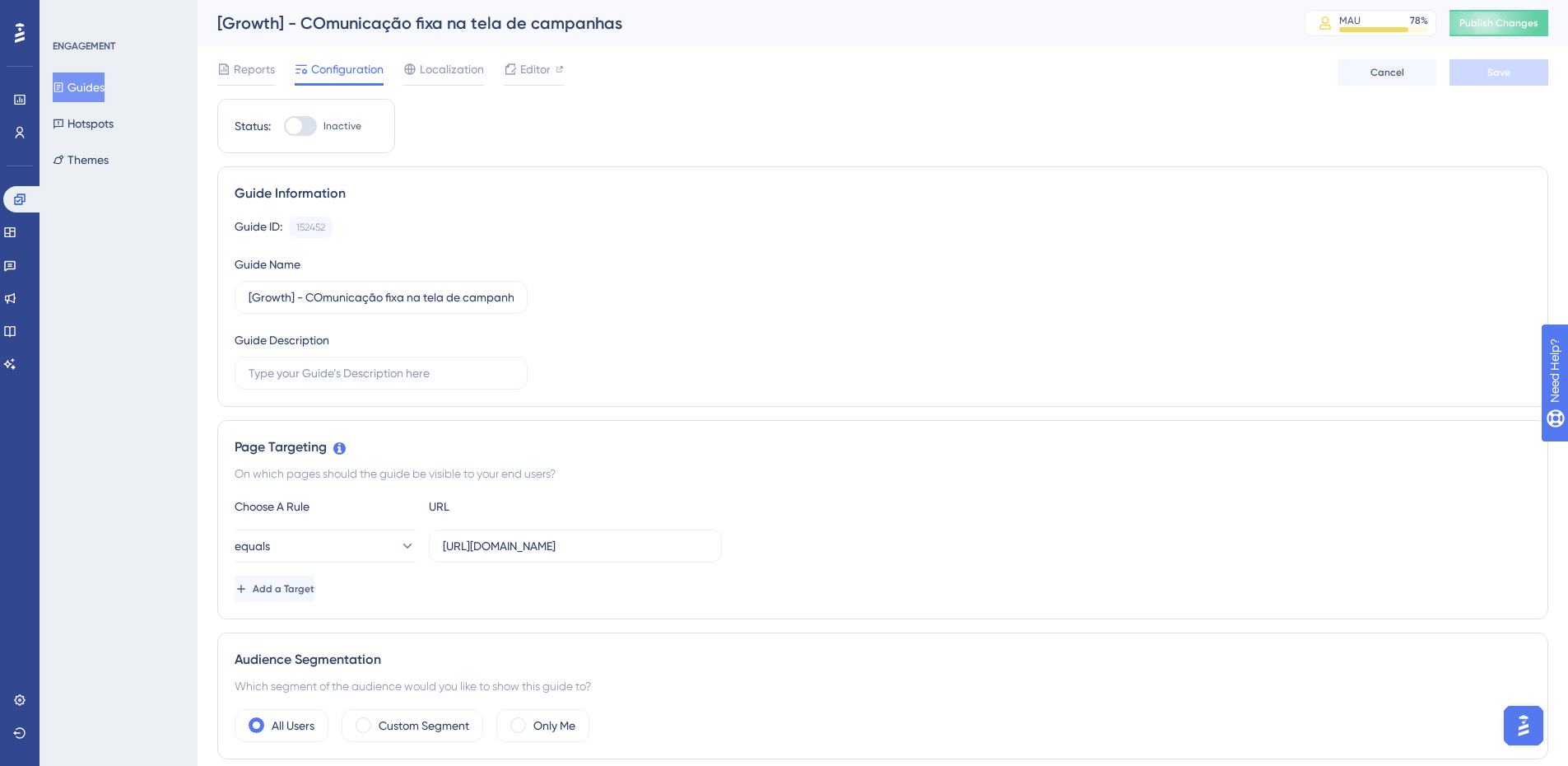
click at [87, 77] on button "Guides" at bounding box center [78, 87] width 52 height 30
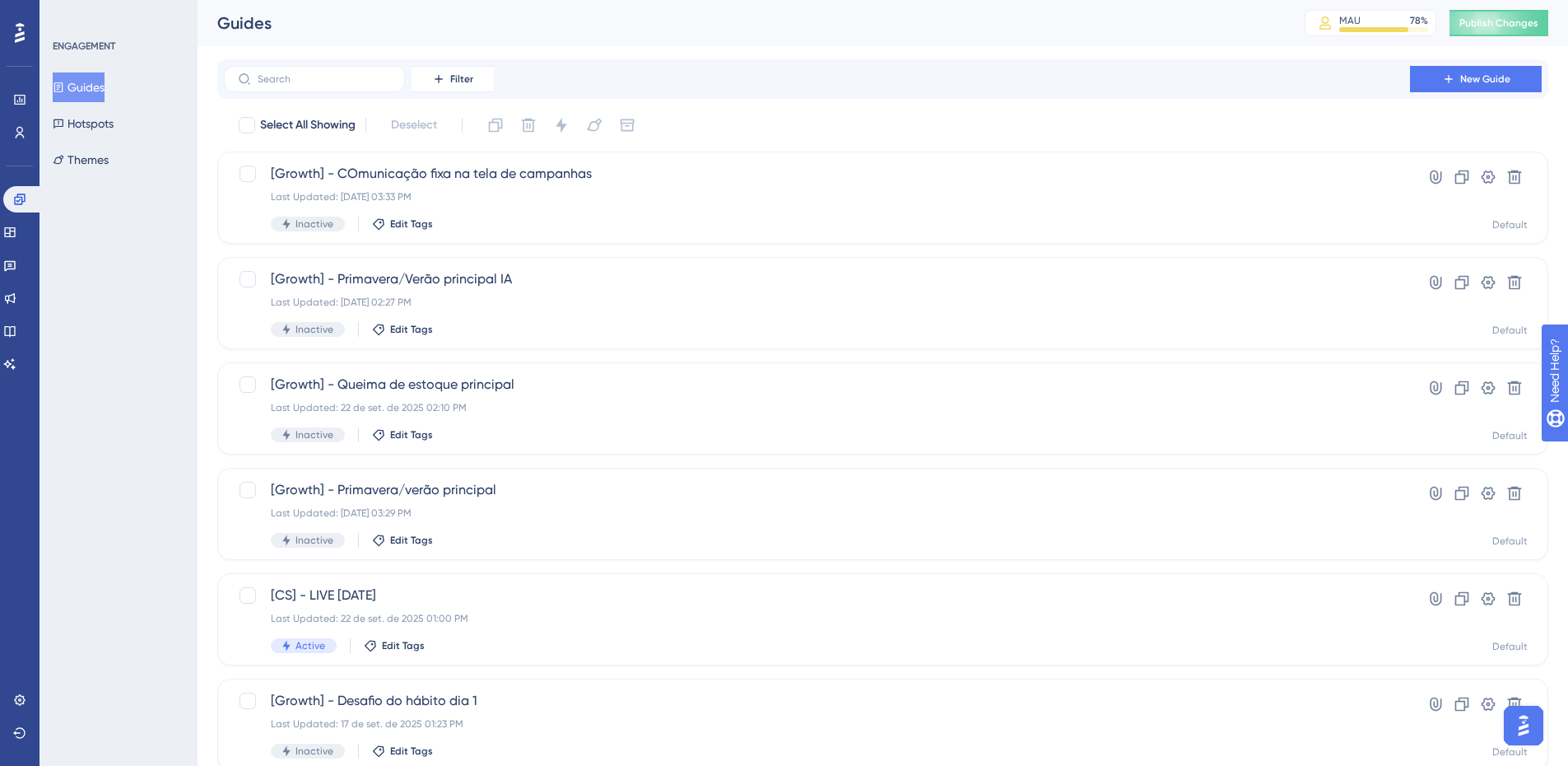
click at [104, 88] on button "Guides" at bounding box center [78, 87] width 52 height 30
